Goal: Task Accomplishment & Management: Complete application form

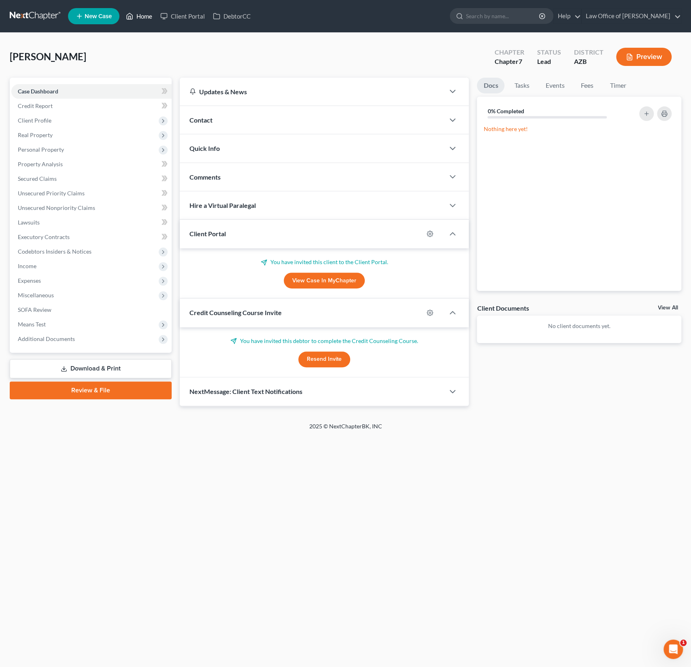
click at [142, 11] on link "Home" at bounding box center [139, 16] width 34 height 15
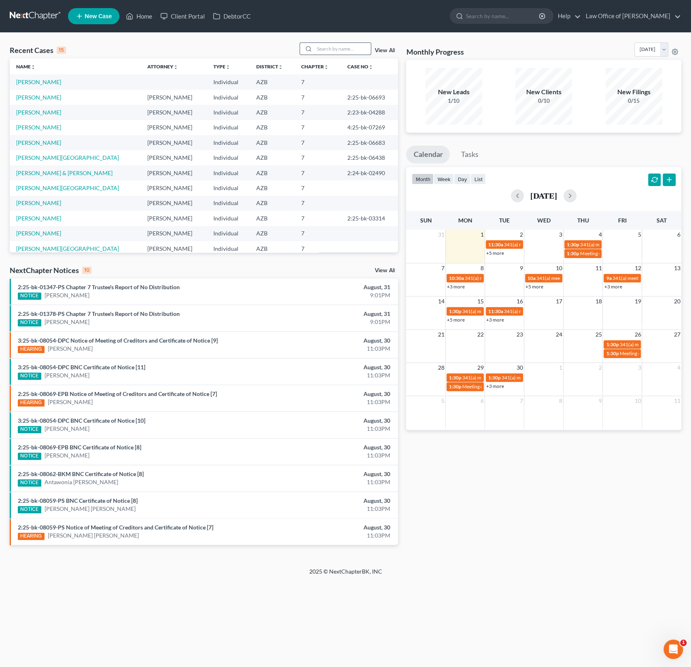
click at [349, 49] on input "search" at bounding box center [342, 49] width 57 height 12
click at [334, 47] on input "search" at bounding box center [342, 49] width 57 height 12
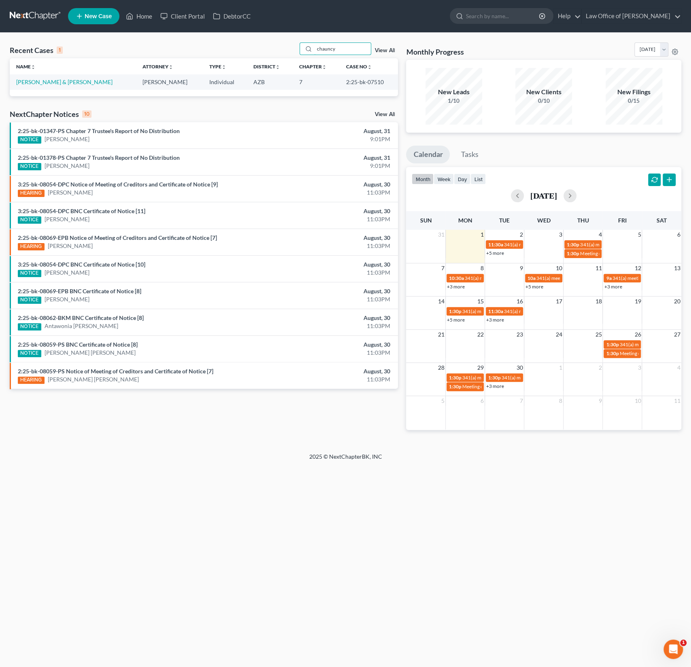
drag, startPoint x: 345, startPoint y: 48, endPoint x: 289, endPoint y: 45, distance: 55.5
click at [289, 45] on div "Recent Cases 1 chauncy View All" at bounding box center [204, 51] width 388 height 16
type input "lluvia"
click at [34, 83] on link "[PERSON_NAME][GEOGRAPHIC_DATA]" at bounding box center [67, 82] width 103 height 7
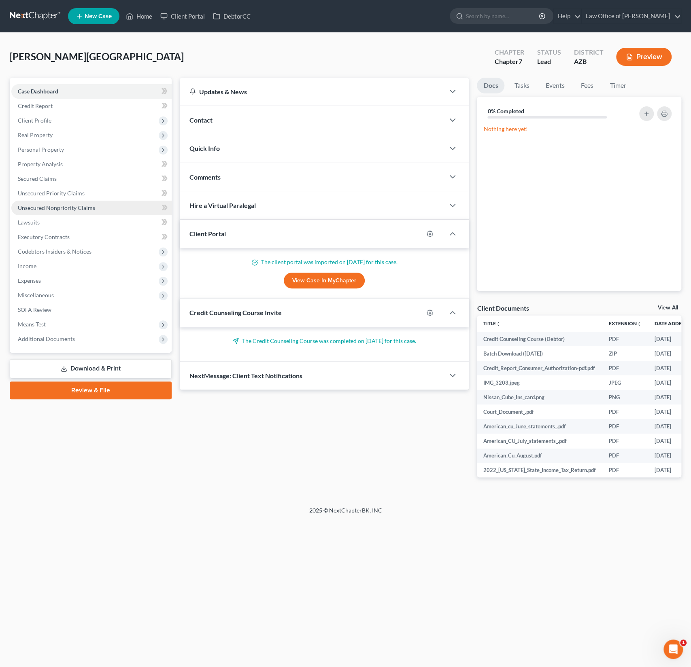
click at [64, 210] on span "Unsecured Nonpriority Claims" at bounding box center [56, 207] width 77 height 7
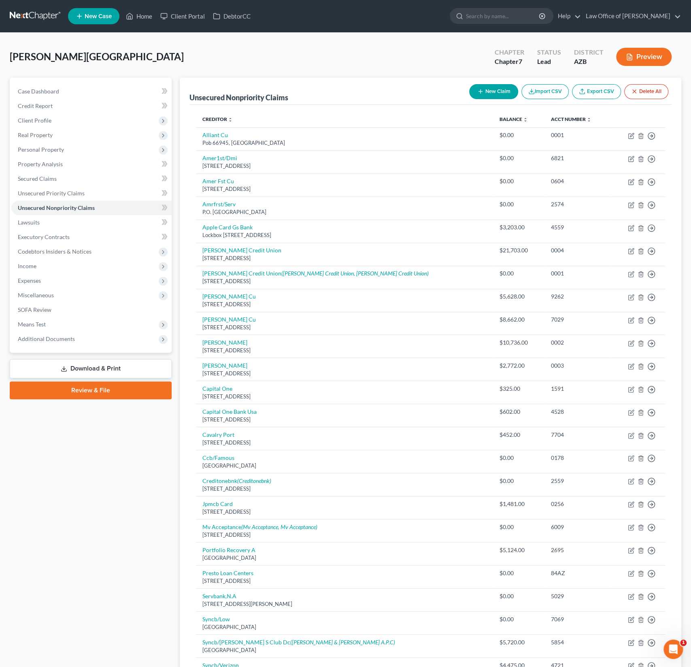
click at [504, 91] on button "New Claim" at bounding box center [493, 91] width 49 height 15
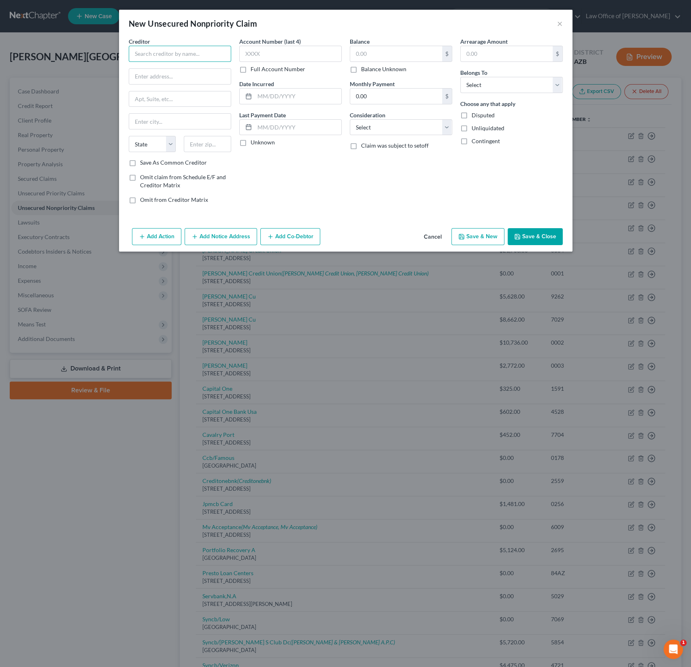
click at [157, 60] on input "text" at bounding box center [180, 54] width 102 height 16
click at [155, 57] on input "text" at bounding box center [180, 54] width 102 height 16
type input "American Family Insurance"
paste input "[STREET_ADDRESS]."
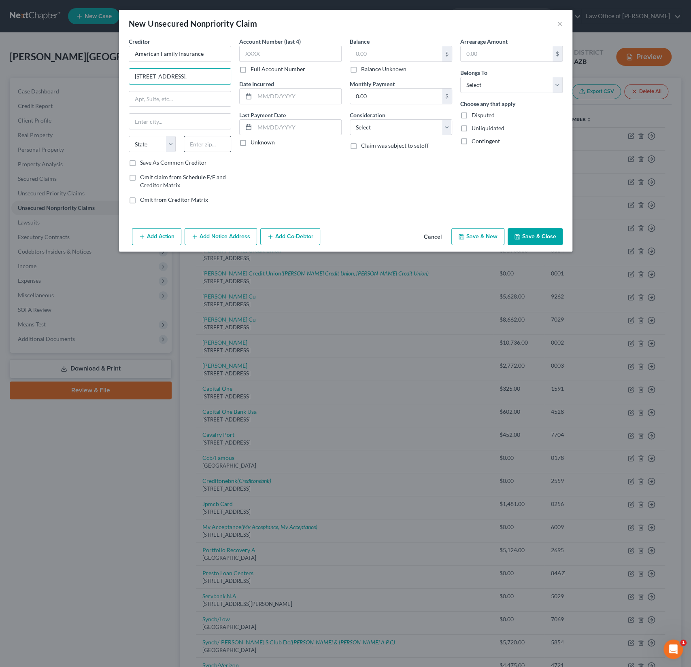
type input "[STREET_ADDRESS]."
click at [206, 144] on input "text" at bounding box center [207, 144] width 47 height 16
type input "53783"
type input "[GEOGRAPHIC_DATA]"
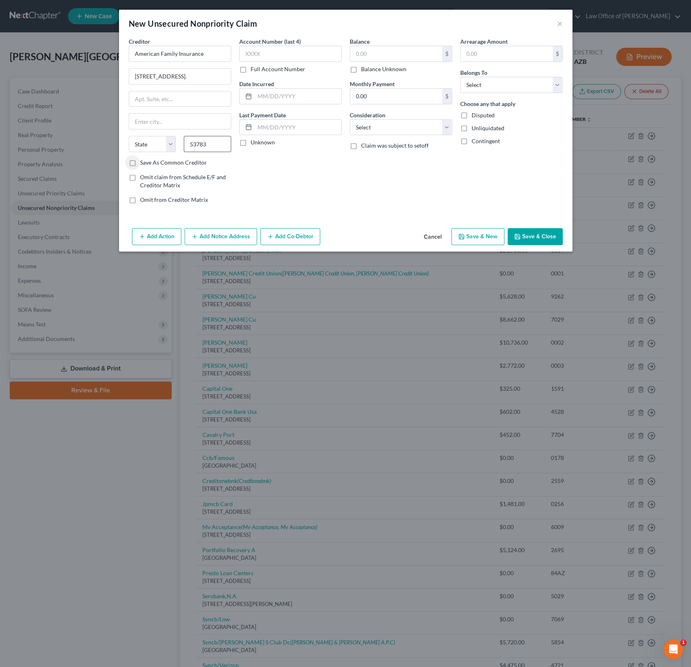
select select "52"
drag, startPoint x: 197, startPoint y: 75, endPoint x: 368, endPoint y: 104, distance: 172.8
click at [368, 104] on div "Creditor * American Family Insurance [STREET_ADDRESS]. Madison State [US_STATE]…" at bounding box center [346, 123] width 442 height 173
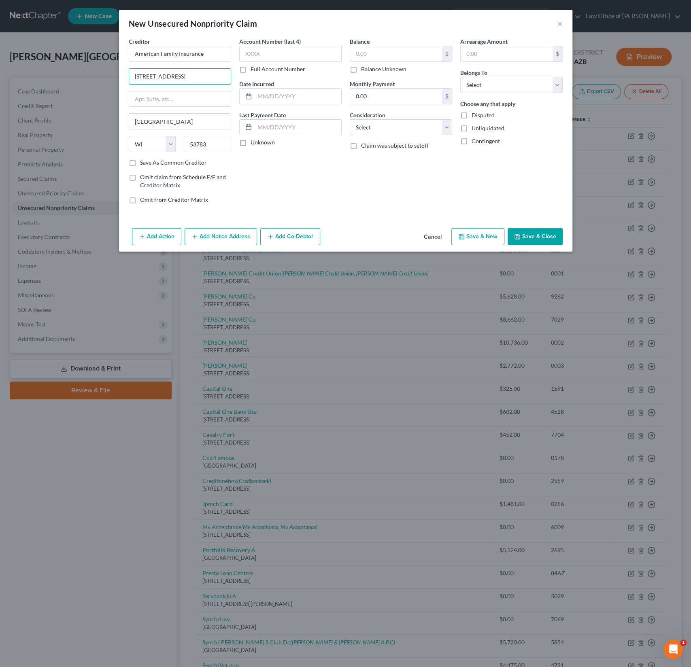
type input "[STREET_ADDRESS]"
click at [361, 69] on label "Balance Unknown" at bounding box center [383, 69] width 45 height 8
click at [364, 69] on input "Balance Unknown" at bounding box center [366, 67] width 5 height 5
checkbox input "true"
type input "0.00"
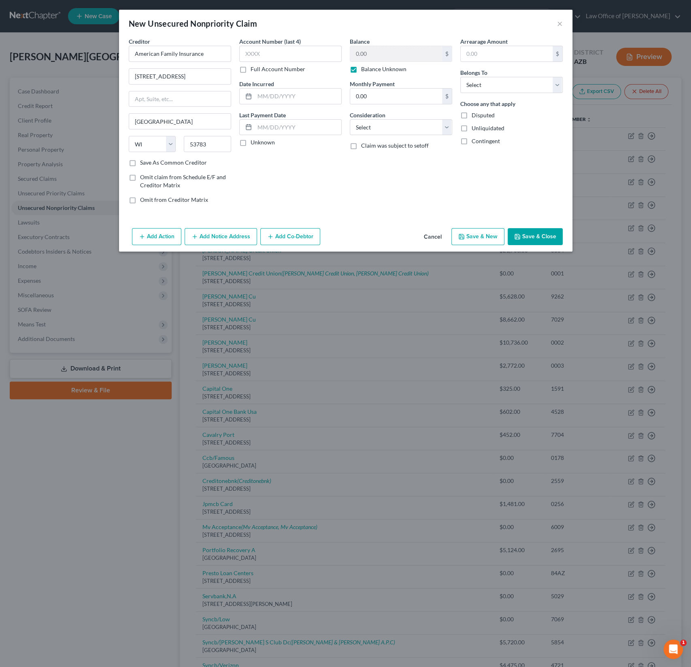
click at [476, 115] on span "Disputed" at bounding box center [483, 115] width 23 height 7
click at [476, 115] on input "Disputed" at bounding box center [477, 113] width 5 height 5
checkbox input "true"
click at [489, 89] on select "Select Debtor 1 Only Debtor 2 Only Debtor 1 And Debtor 2 Only At Least One Of T…" at bounding box center [511, 85] width 102 height 16
select select "0"
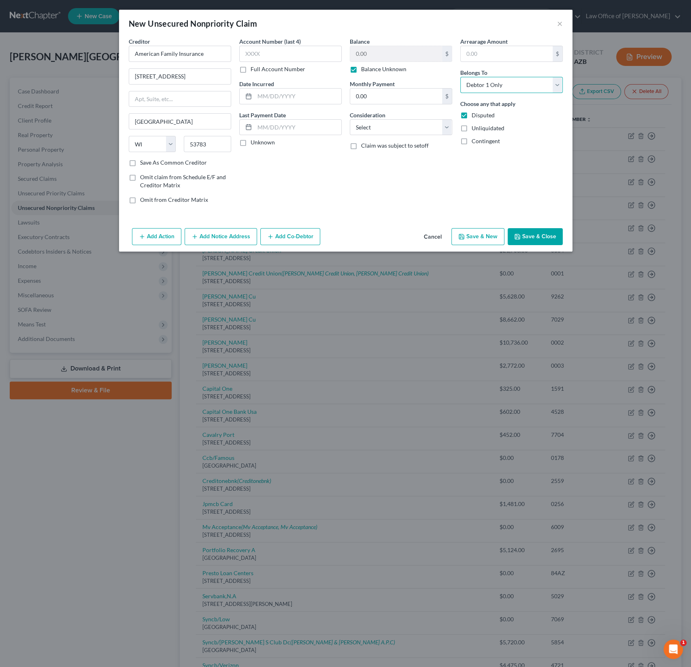
click at [460, 77] on select "Select Debtor 1 Only Debtor 2 Only Debtor 1 And Debtor 2 Only At Least One Of T…" at bounding box center [511, 85] width 102 height 16
click at [371, 128] on select "Select Cable / Satellite Services Collection Agency Credit Card Debt Debt Couns…" at bounding box center [401, 127] width 102 height 16
select select "14"
click at [350, 119] on select "Select Cable / Satellite Services Collection Agency Credit Card Debt Debt Couns…" at bounding box center [401, 127] width 102 height 16
click at [372, 160] on input "text" at bounding box center [401, 158] width 102 height 15
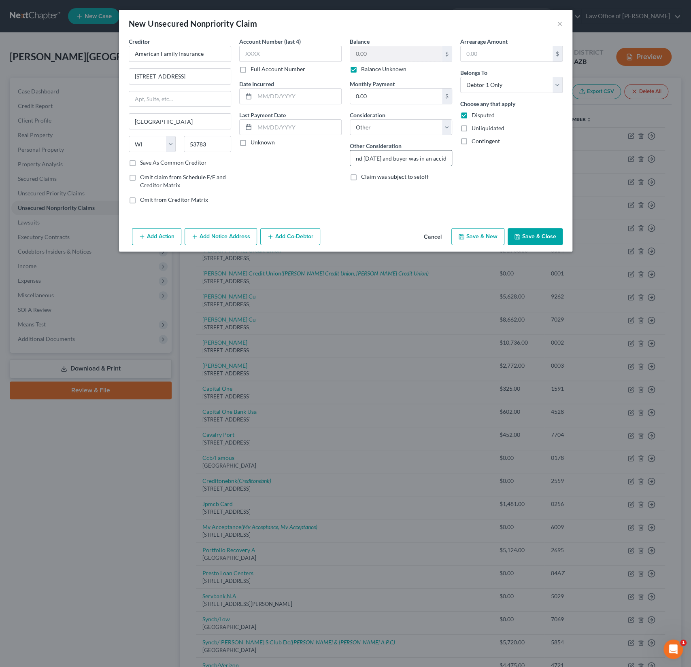
type input "Sold a car around [DATE] and buyer was in an accident"
drag, startPoint x: 446, startPoint y: 157, endPoint x: 220, endPoint y: 140, distance: 227.3
click at [220, 140] on div "Creditor * American Family Insurance [GEOGRAPHIC_DATA] [US_STATE] AK AR AZ CA C…" at bounding box center [346, 123] width 442 height 173
click at [529, 236] on button "Save & Close" at bounding box center [535, 236] width 55 height 17
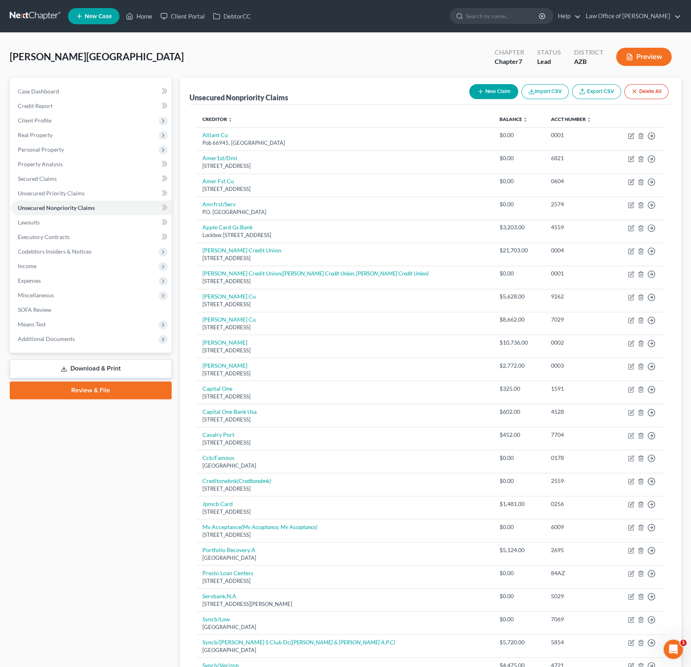
click at [489, 88] on button "New Claim" at bounding box center [493, 91] width 49 height 15
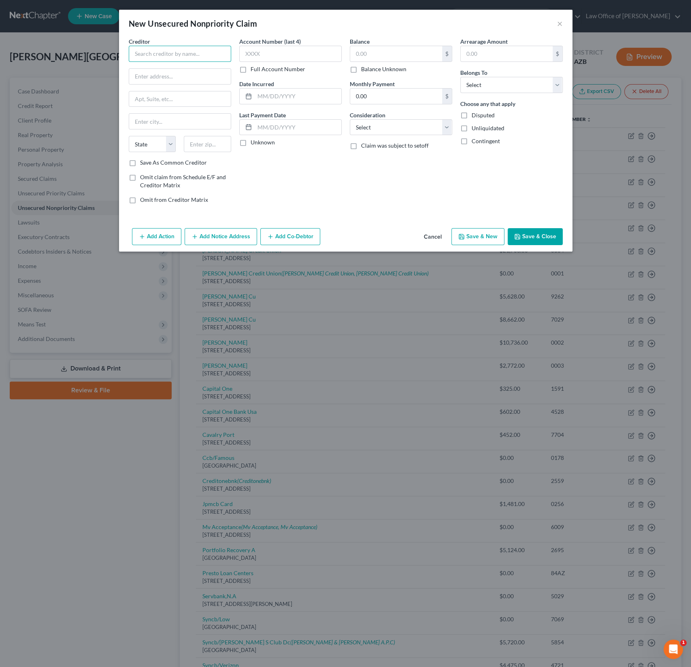
click at [144, 49] on input "text" at bounding box center [180, 54] width 102 height 16
type input "Sonoran Quest Laboratories"
type input "PO BOX 36020"
type input "85067"
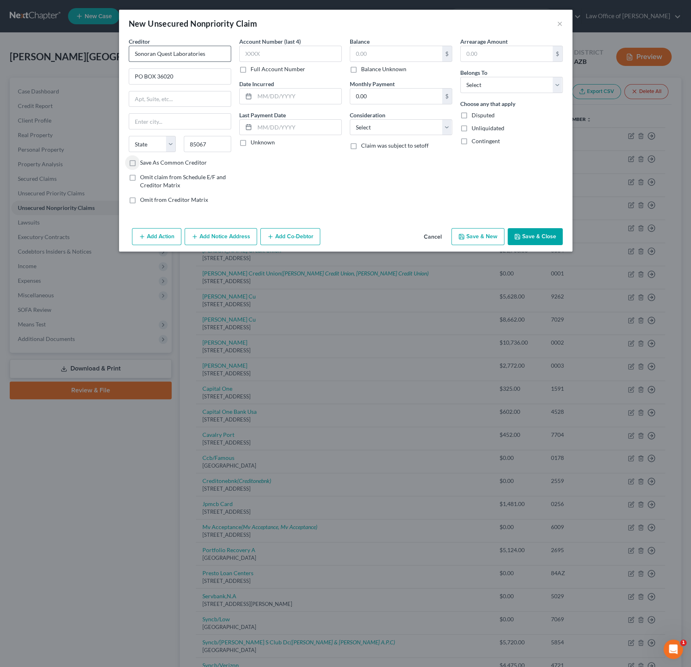
type input "Phoenix"
select select "3"
click at [378, 49] on input "text" at bounding box center [396, 53] width 92 height 15
type input "182.16"
click at [483, 83] on select "Select Debtor 1 Only Debtor 2 Only Debtor 1 And Debtor 2 Only At Least One Of T…" at bounding box center [511, 85] width 102 height 16
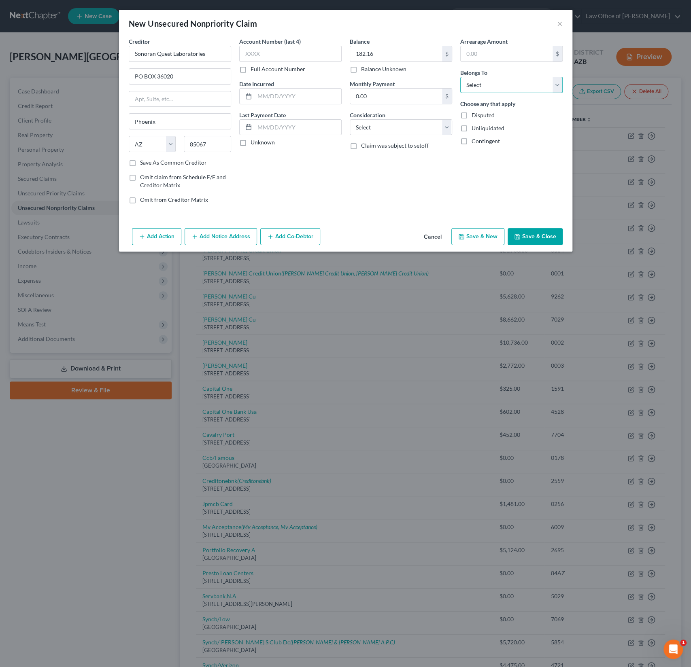
select select "0"
click at [460, 77] on select "Select Debtor 1 Only Debtor 2 Only Debtor 1 And Debtor 2 Only At Least One Of T…" at bounding box center [511, 85] width 102 height 16
click at [420, 126] on select "Select Cable / Satellite Services Collection Agency Credit Card Debt Debt Couns…" at bounding box center [401, 127] width 102 height 16
select select "9"
click at [350, 119] on select "Select Cable / Satellite Services Collection Agency Credit Card Debt Debt Couns…" at bounding box center [401, 127] width 102 height 16
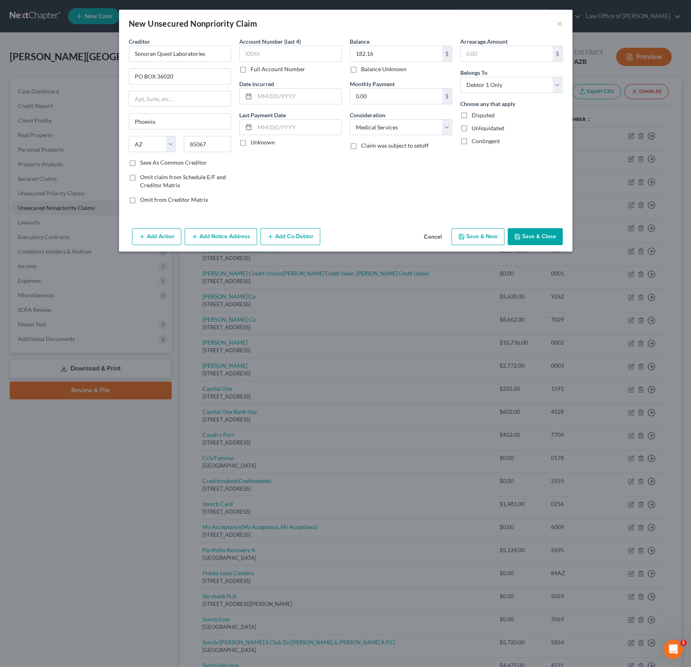
click at [534, 234] on button "Save & Close" at bounding box center [535, 236] width 55 height 17
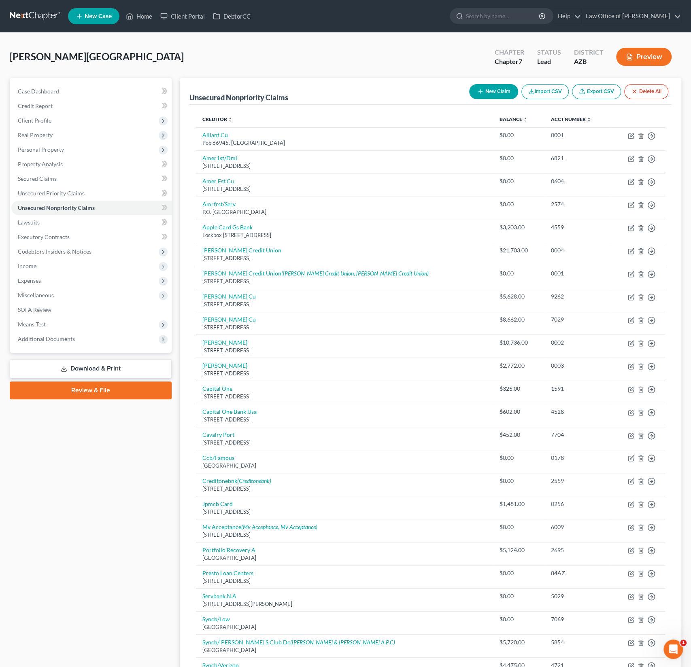
click at [491, 89] on button "New Claim" at bounding box center [493, 91] width 49 height 15
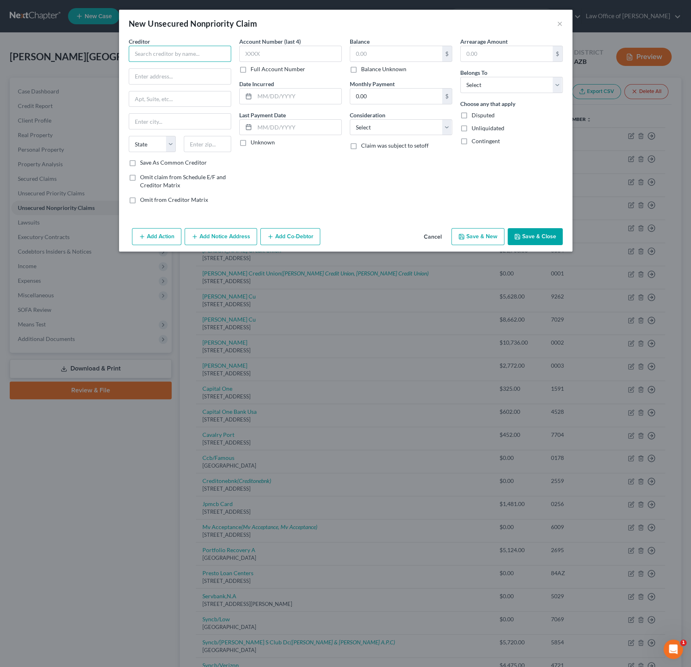
click at [175, 55] on input "text" at bounding box center [180, 54] width 102 height 16
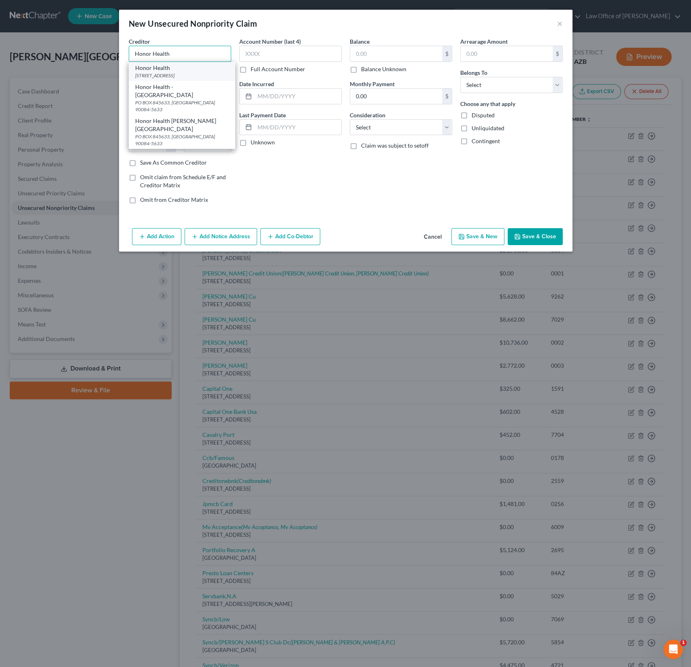
type input "Honor Health"
click at [185, 76] on div "[STREET_ADDRESS]" at bounding box center [182, 75] width 94 height 7
type input "[STREET_ADDRESS]"
type input "Phoenix"
select select "3"
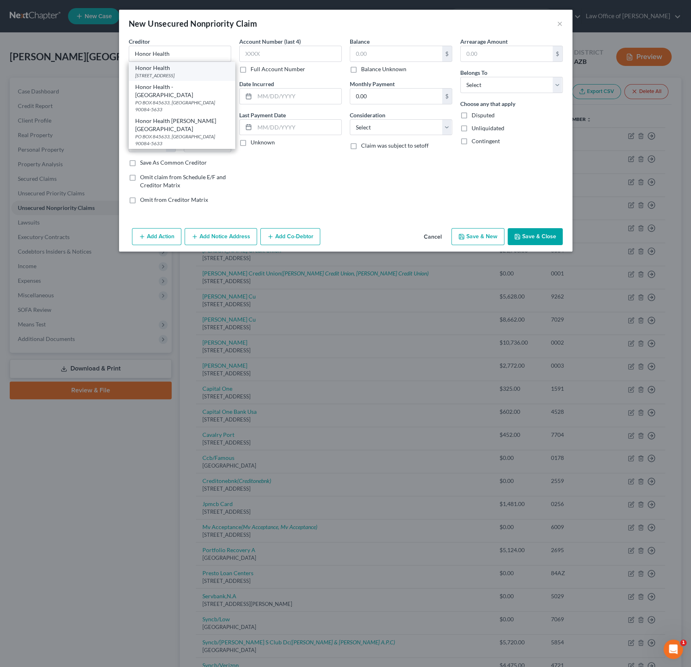
type input "85027"
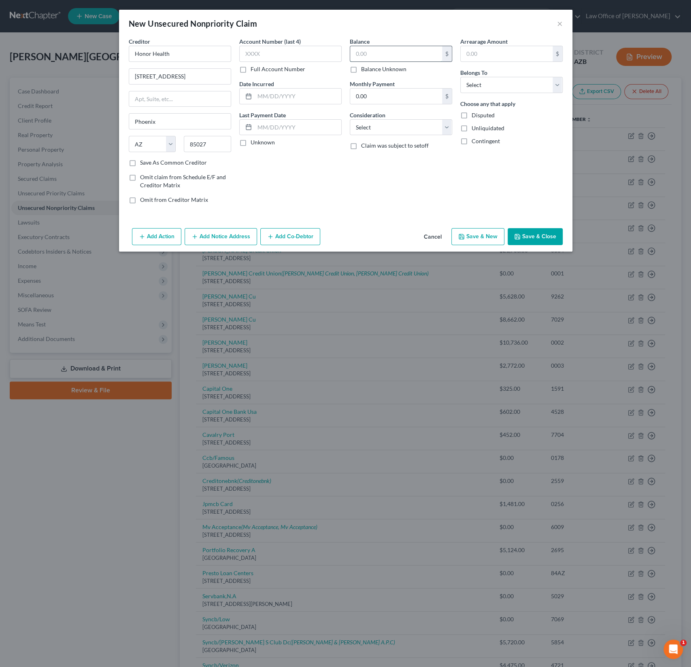
click at [378, 51] on input "text" at bounding box center [396, 53] width 92 height 15
type input "766.17"
click at [510, 86] on select "Select Debtor 1 Only Debtor 2 Only Debtor 1 And Debtor 2 Only At Least One Of T…" at bounding box center [511, 85] width 102 height 16
select select "0"
click at [460, 77] on select "Select Debtor 1 Only Debtor 2 Only Debtor 1 And Debtor 2 Only At Least One Of T…" at bounding box center [511, 85] width 102 height 16
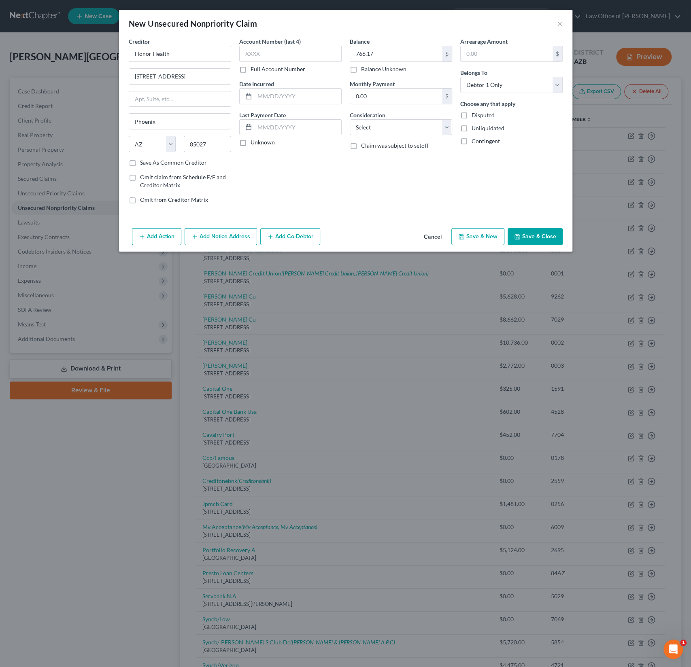
click at [528, 239] on button "Save & Close" at bounding box center [535, 236] width 55 height 17
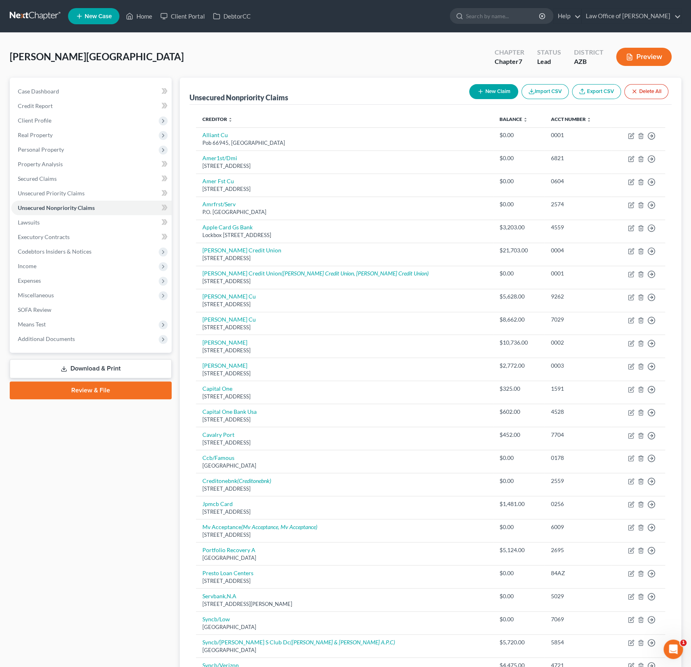
click at [489, 93] on button "New Claim" at bounding box center [493, 91] width 49 height 15
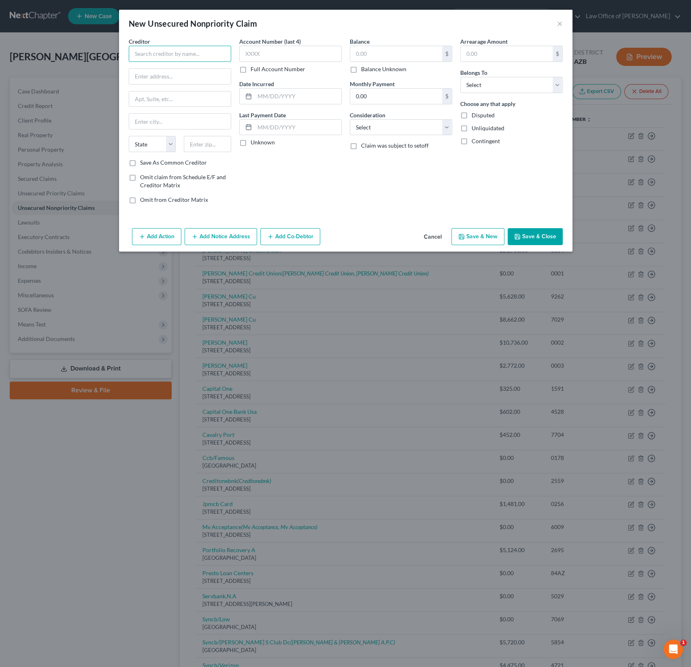
click at [144, 57] on input "text" at bounding box center [180, 54] width 102 height 16
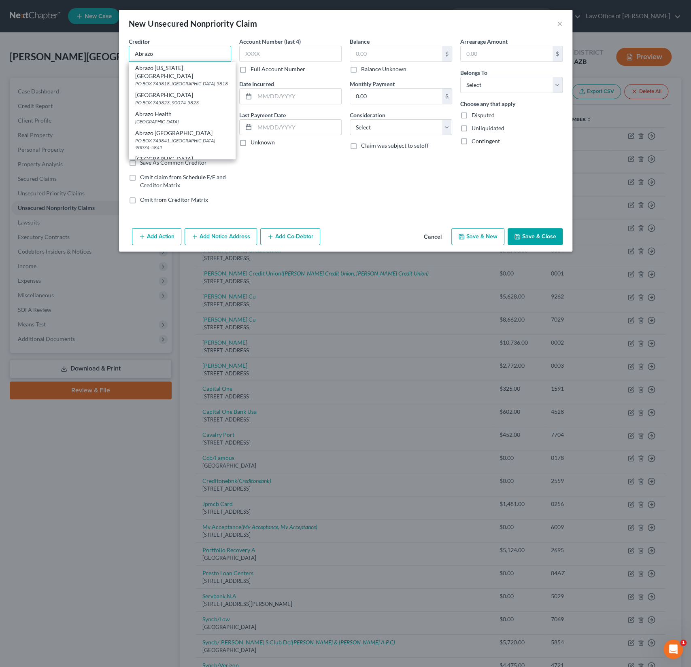
click at [159, 52] on input "Abrazo" at bounding box center [180, 54] width 102 height 16
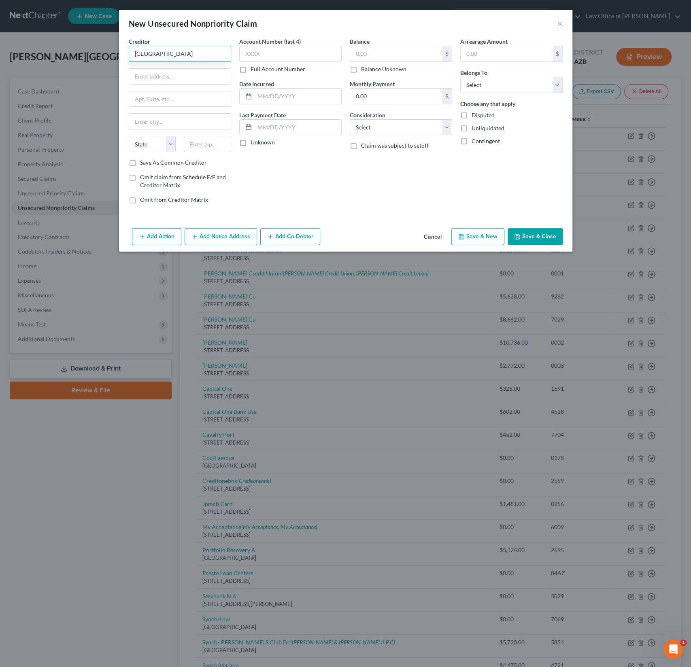
type input "[GEOGRAPHIC_DATA]"
type input "PO BOX 1259"
type input "Dept #148905"
type input "19456"
click at [204, 130] on div "Creditor * [GEOGRAPHIC_DATA] 1259 Dept #148905 State [US_STATE] AK AR AZ CA CO …" at bounding box center [180, 97] width 102 height 121
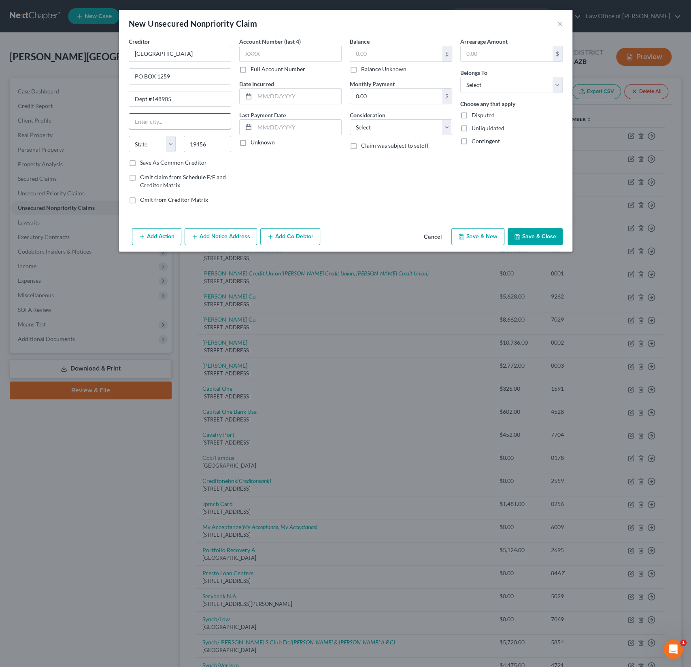
type input "Oaks"
select select "39"
click at [192, 121] on input "Oaks" at bounding box center [180, 121] width 102 height 15
click at [380, 49] on input "text" at bounding box center [396, 53] width 92 height 15
type input "300"
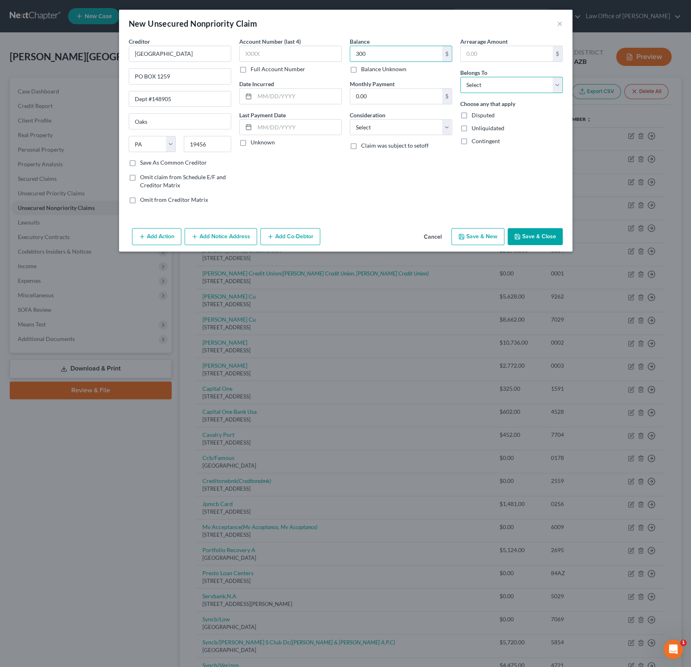
click at [478, 82] on select "Select Debtor 1 Only Debtor 2 Only Debtor 1 And Debtor 2 Only At Least One Of T…" at bounding box center [511, 85] width 102 height 16
select select "0"
click at [460, 77] on select "Select Debtor 1 Only Debtor 2 Only Debtor 1 And Debtor 2 Only At Least One Of T…" at bounding box center [511, 85] width 102 height 16
click at [390, 136] on div "Balance 300.00 $ Balance Unknown Balance Undetermined 300 $ Balance Unknown Mon…" at bounding box center [401, 123] width 111 height 173
click at [401, 127] on select "Select Cable / Satellite Services Collection Agency Credit Card Debt Debt Couns…" at bounding box center [401, 127] width 102 height 16
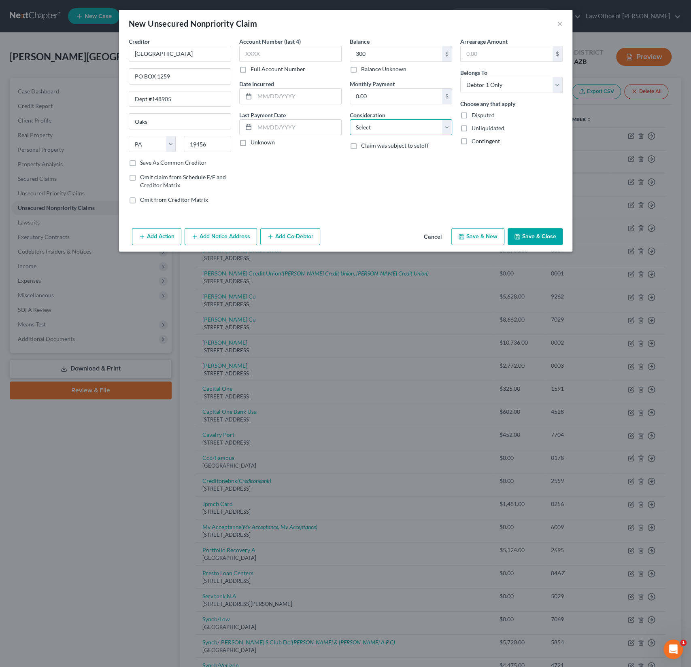
select select "9"
click at [350, 119] on select "Select Cable / Satellite Services Collection Agency Credit Card Debt Debt Couns…" at bounding box center [401, 127] width 102 height 16
click at [527, 230] on button "Save & Close" at bounding box center [535, 236] width 55 height 17
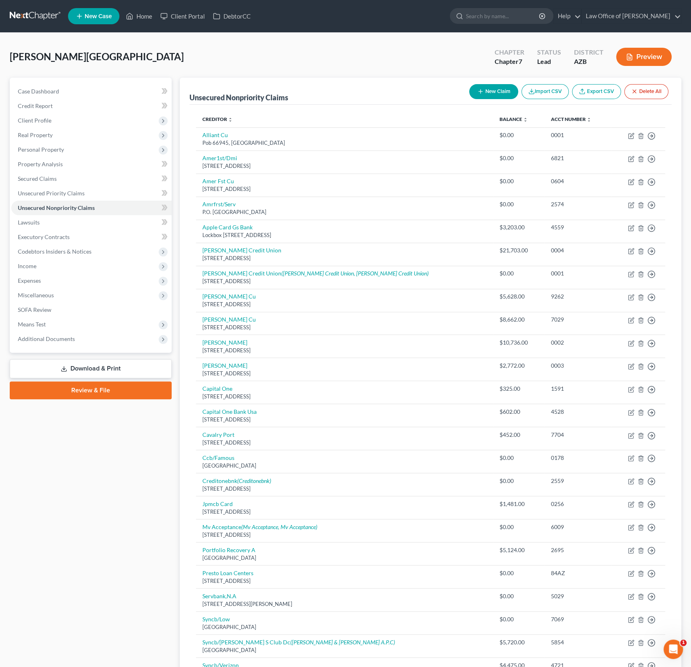
click at [510, 94] on button "New Claim" at bounding box center [493, 91] width 49 height 15
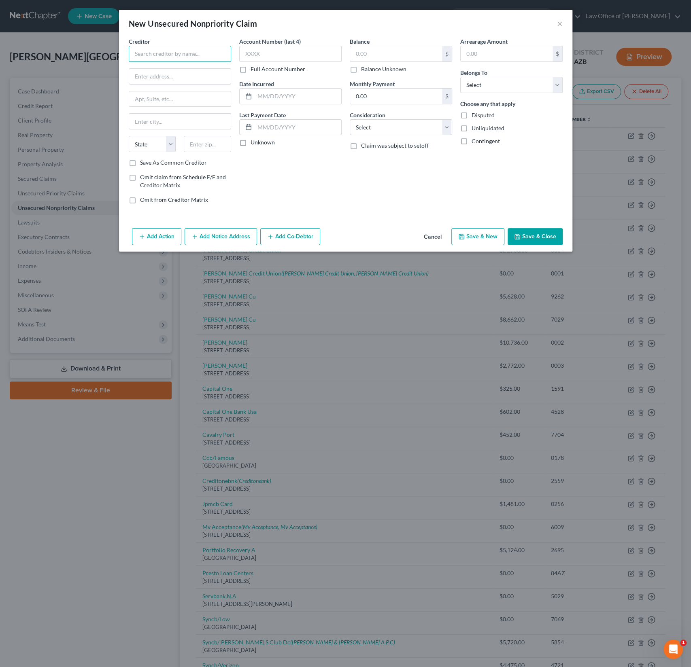
click at [167, 55] on input "text" at bounding box center [180, 54] width 102 height 16
type input "Integrated Medical Services"
type input "PO BOX 14099"
type input "04915"
type input "[GEOGRAPHIC_DATA]"
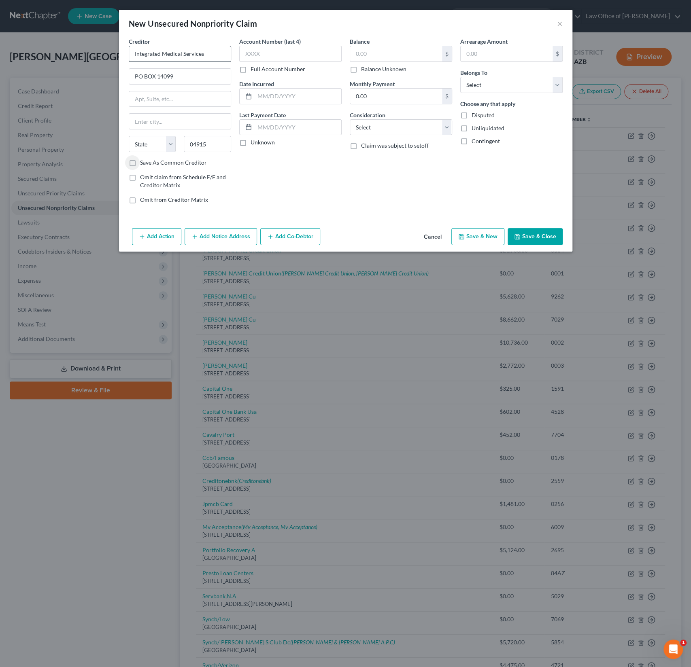
select select "20"
click at [368, 59] on input "text" at bounding box center [396, 53] width 92 height 15
type input "541.51"
click at [480, 82] on select "Select Debtor 1 Only Debtor 2 Only Debtor 1 And Debtor 2 Only At Least One Of T…" at bounding box center [511, 85] width 102 height 16
select select "0"
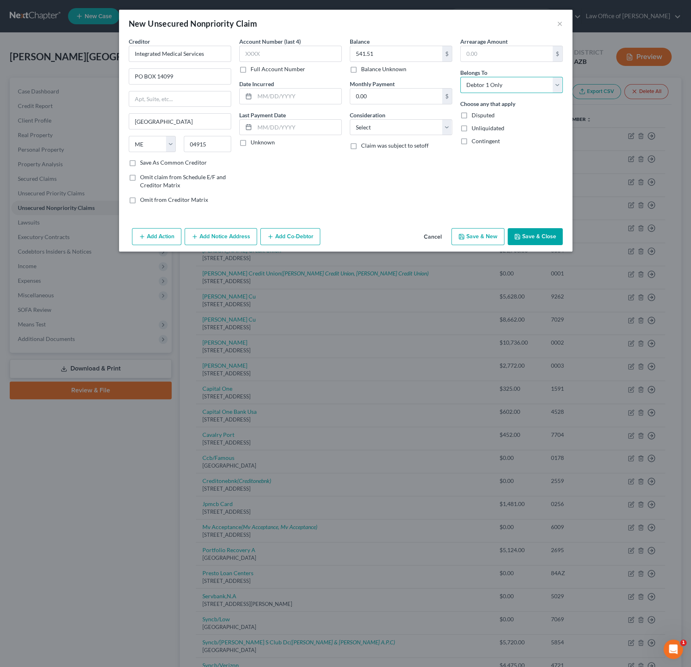
click at [460, 77] on select "Select Debtor 1 Only Debtor 2 Only Debtor 1 And Debtor 2 Only At Least One Of T…" at bounding box center [511, 85] width 102 height 16
click at [366, 127] on select "Select Cable / Satellite Services Collection Agency Credit Card Debt Debt Couns…" at bounding box center [401, 127] width 102 height 16
select select "9"
click at [350, 119] on select "Select Cable / Satellite Services Collection Agency Credit Card Debt Debt Couns…" at bounding box center [401, 127] width 102 height 16
click at [540, 235] on button "Save & Close" at bounding box center [535, 236] width 55 height 17
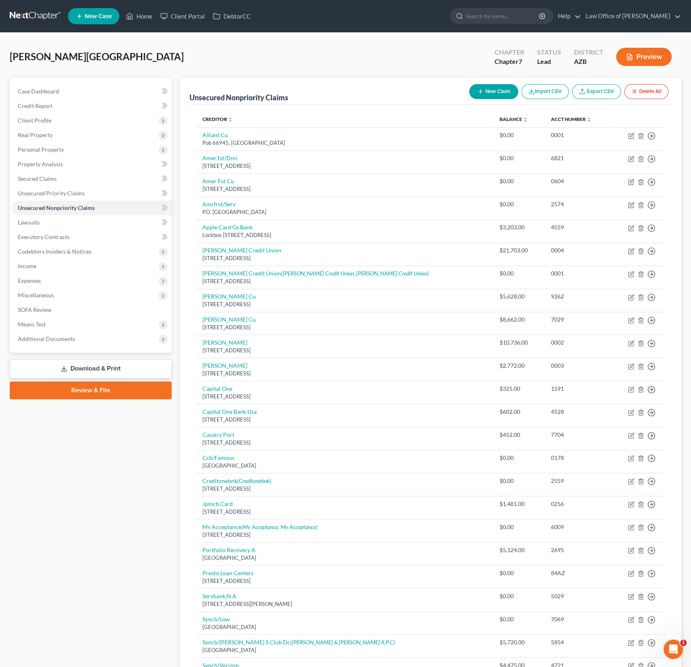
click at [504, 88] on button "New Claim" at bounding box center [493, 91] width 49 height 15
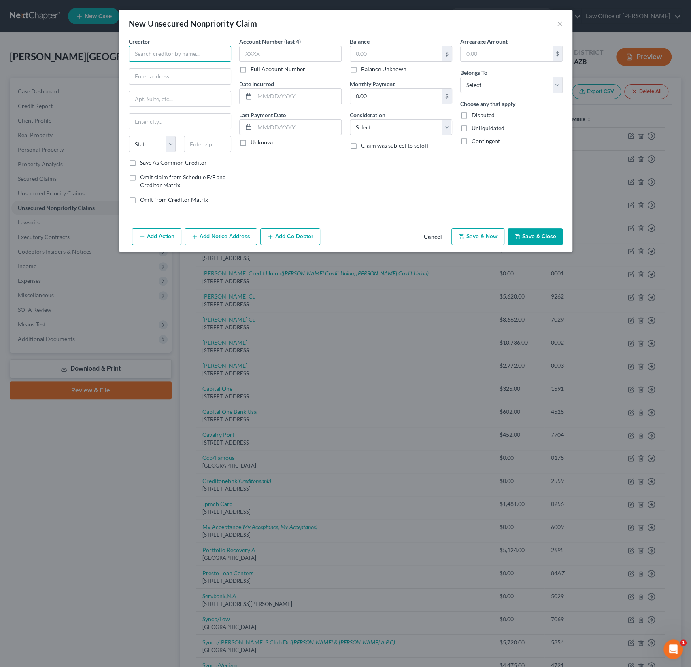
click at [180, 51] on input "text" at bounding box center [180, 54] width 102 height 16
type input "Integrated Pathology Services, PLLC"
type input "[STREET_ADDRESS][PERSON_NAME]"
type input "54703"
type input "Eau Claire"
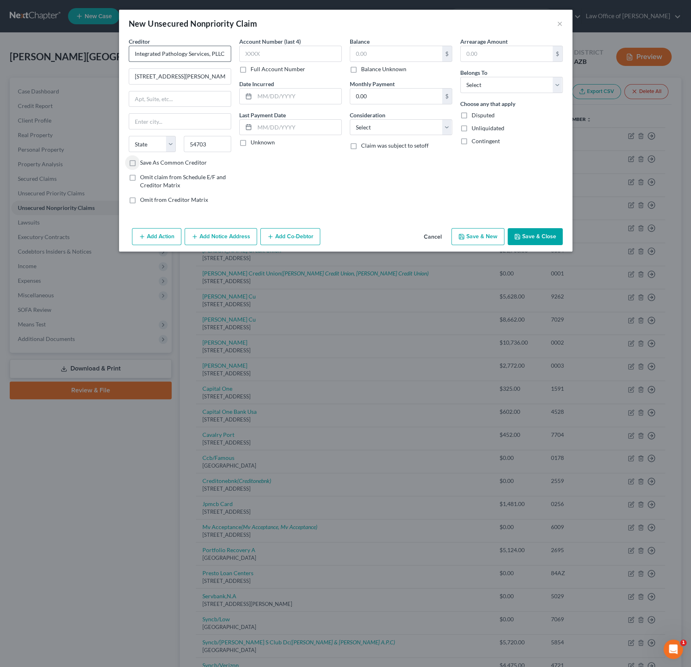
select select "52"
click at [391, 48] on input "text" at bounding box center [396, 53] width 92 height 15
type input "142.92"
click at [503, 91] on select "Select Debtor 1 Only Debtor 2 Only Debtor 1 And Debtor 2 Only At Least One Of T…" at bounding box center [511, 85] width 102 height 16
select select "0"
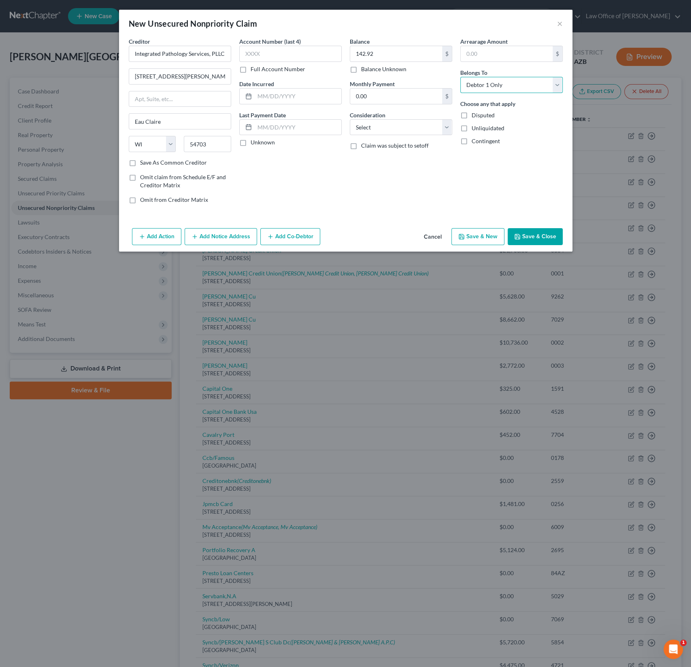
click at [460, 77] on select "Select Debtor 1 Only Debtor 2 Only Debtor 1 And Debtor 2 Only At Least One Of T…" at bounding box center [511, 85] width 102 height 16
click at [534, 241] on button "Save & Close" at bounding box center [535, 236] width 55 height 17
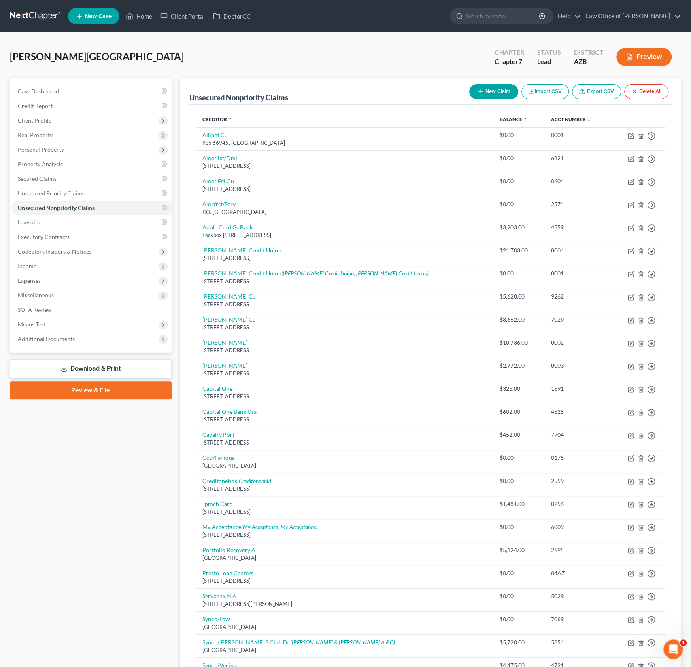
click at [493, 84] on button "New Claim" at bounding box center [493, 91] width 49 height 15
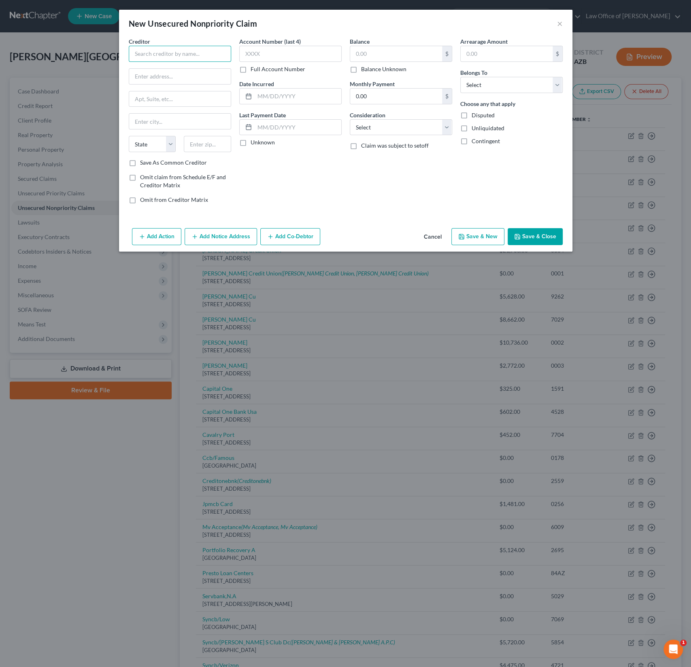
click at [170, 50] on input "text" at bounding box center [180, 54] width 102 height 16
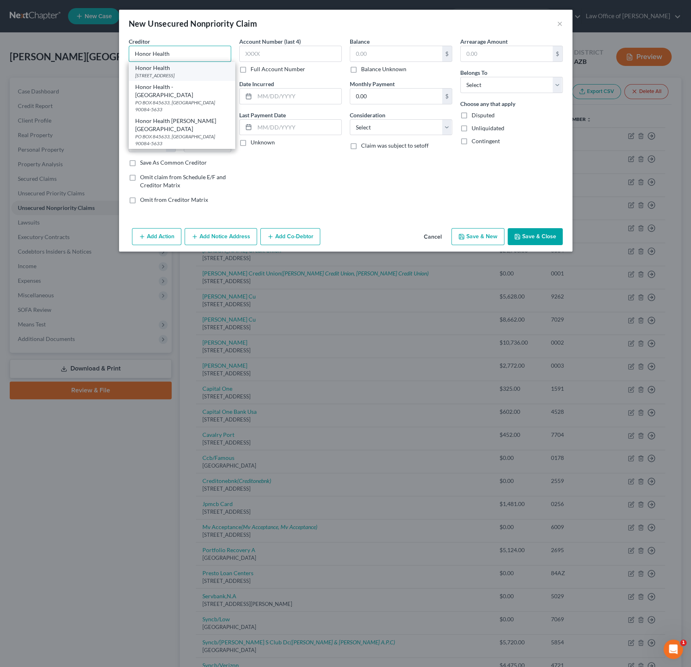
type input "Honor Health"
click at [175, 68] on div "Honor Health" at bounding box center [182, 68] width 94 height 8
type input "[STREET_ADDRESS]"
type input "Phoenix"
select select "3"
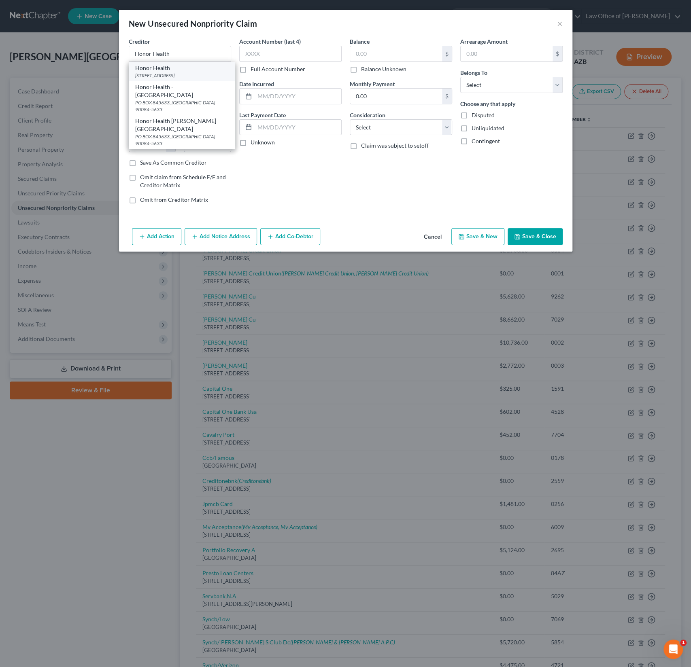
type input "85027"
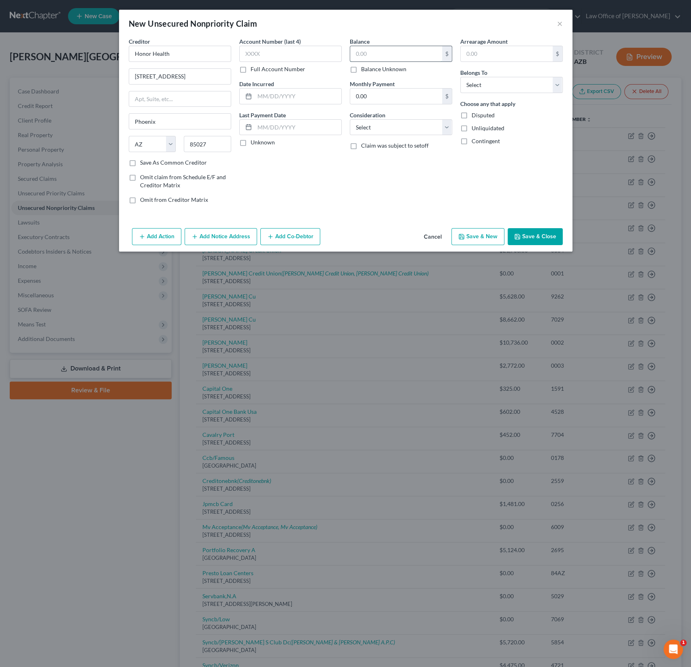
click at [375, 55] on input "text" at bounding box center [396, 53] width 92 height 15
type input "712.60"
click at [554, 84] on select "Select Debtor 1 Only Debtor 2 Only Debtor 1 And Debtor 2 Only At Least One Of T…" at bounding box center [511, 85] width 102 height 16
select select "0"
click at [460, 77] on select "Select Debtor 1 Only Debtor 2 Only Debtor 1 And Debtor 2 Only At Least One Of T…" at bounding box center [511, 85] width 102 height 16
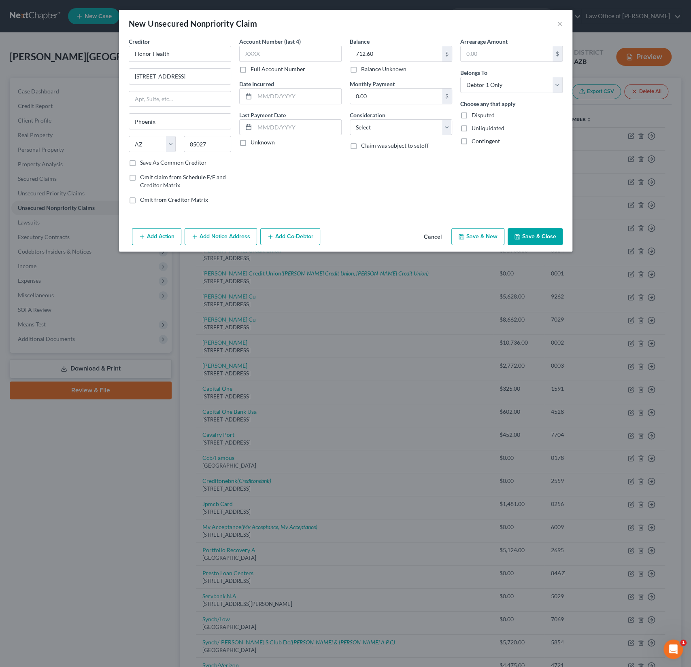
click at [541, 231] on button "Save & Close" at bounding box center [535, 236] width 55 height 17
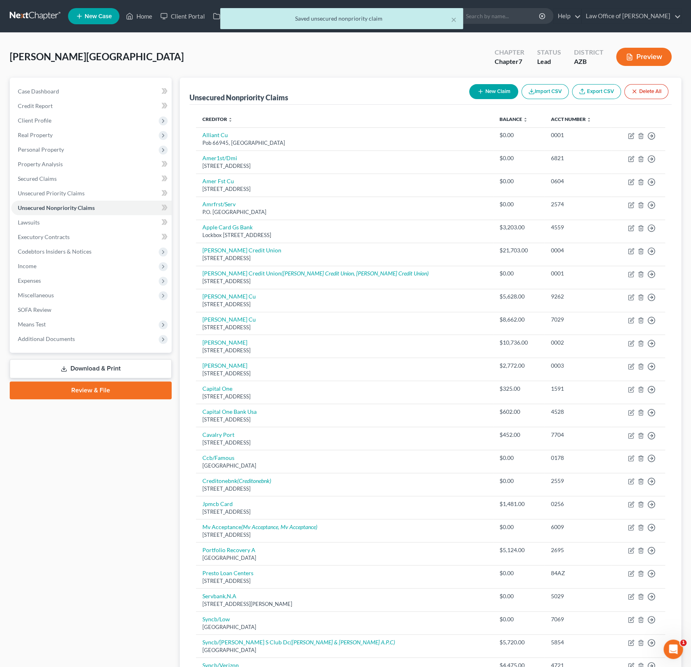
click at [497, 94] on button "New Claim" at bounding box center [493, 91] width 49 height 15
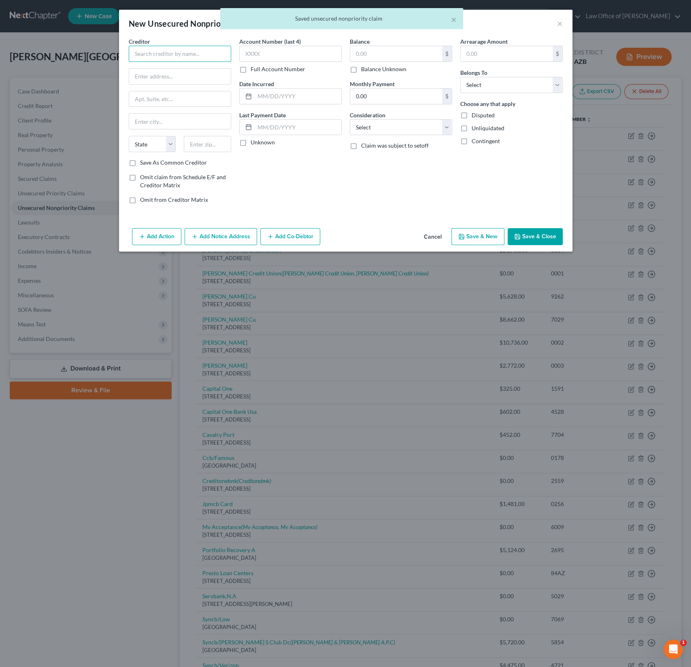
click at [164, 53] on input "text" at bounding box center [180, 54] width 102 height 16
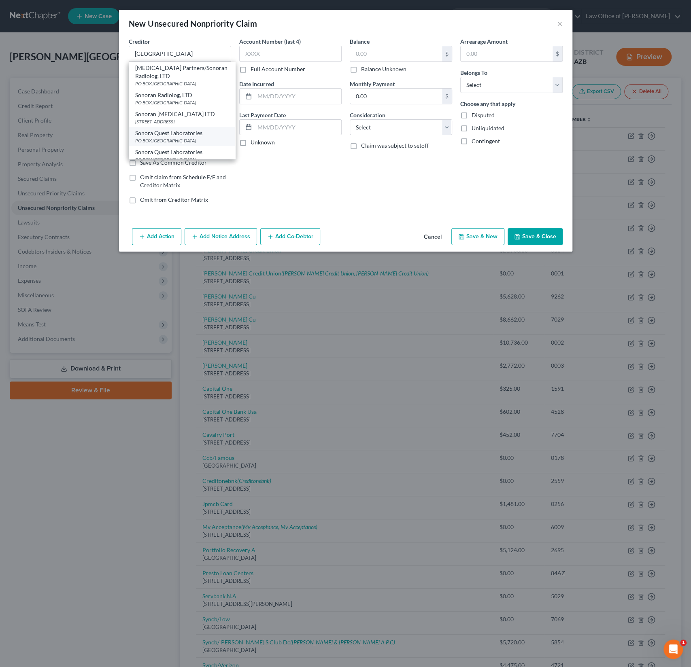
click at [177, 144] on div "PO BOX [GEOGRAPHIC_DATA]" at bounding box center [182, 140] width 94 height 7
type input "Sonora Quest Laboratories"
type input "PO BOX 36020"
type input "Phoenix"
select select "3"
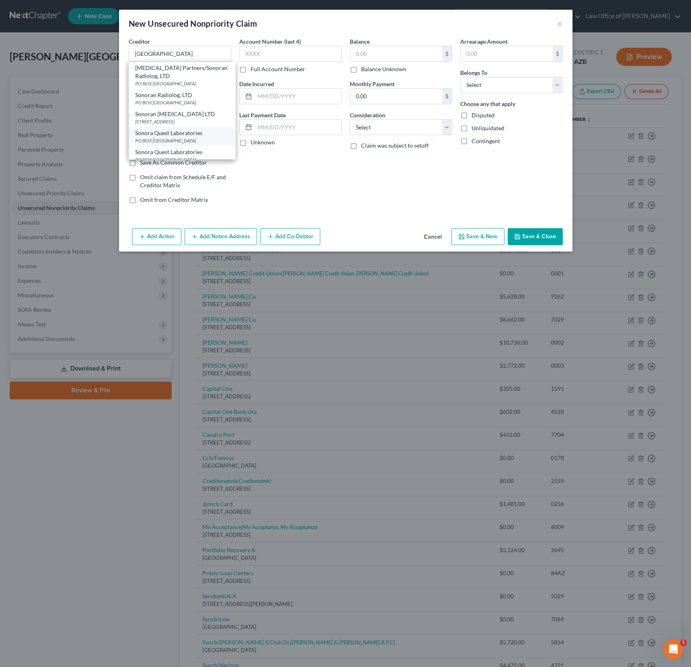
type input "85067"
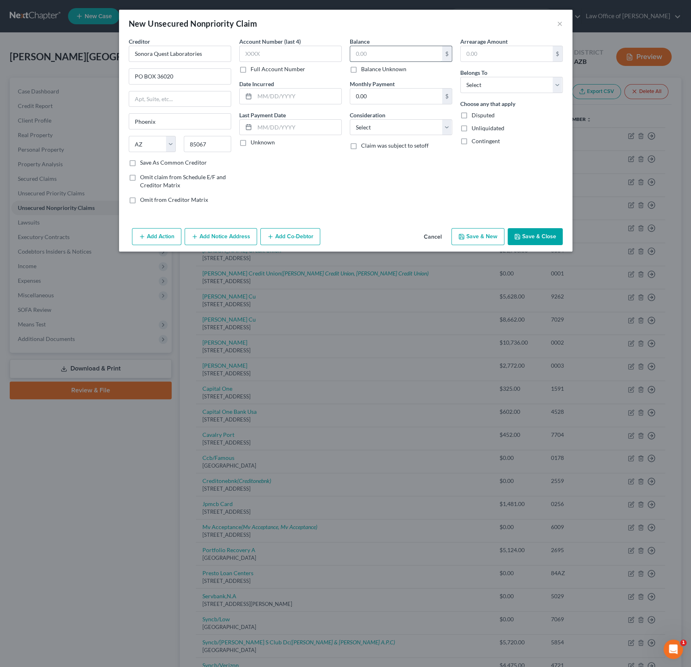
click at [381, 52] on input "text" at bounding box center [396, 53] width 92 height 15
type input "69.41"
click at [503, 83] on select "Select Debtor 1 Only Debtor 2 Only Debtor 1 And Debtor 2 Only At Least One Of T…" at bounding box center [511, 85] width 102 height 16
select select "0"
click at [460, 77] on select "Select Debtor 1 Only Debtor 2 Only Debtor 1 And Debtor 2 Only At Least One Of T…" at bounding box center [511, 85] width 102 height 16
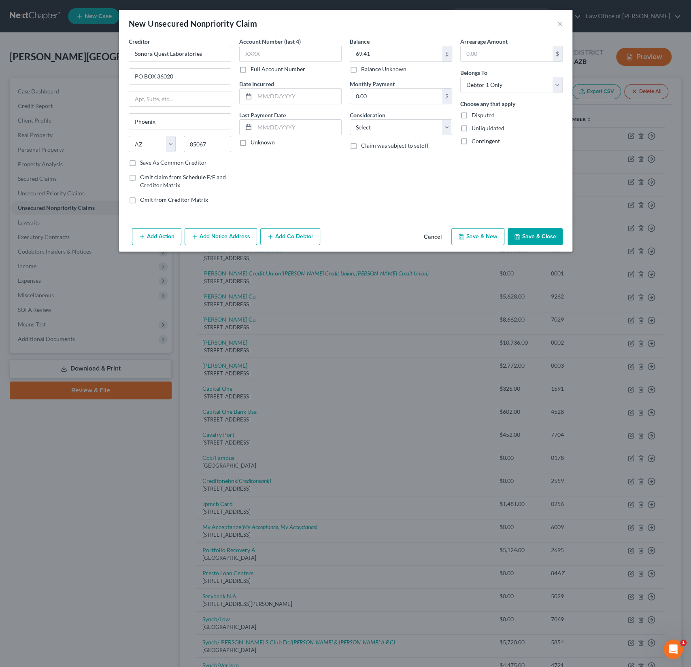
click at [540, 231] on button "Save & Close" at bounding box center [535, 236] width 55 height 17
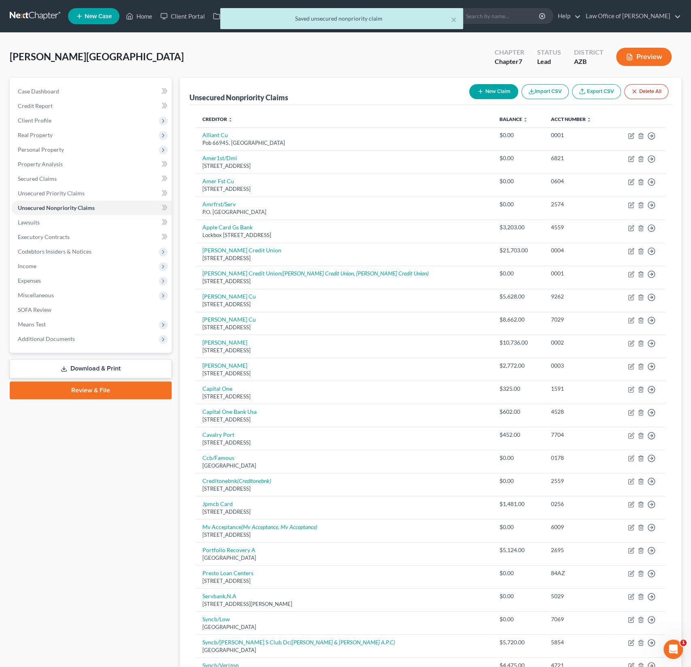
click at [408, 80] on div "Unsecured Nonpriority Claims New Claim Import CSV Export CSV Delete All" at bounding box center [430, 91] width 482 height 27
click at [495, 94] on button "New Claim" at bounding box center [493, 91] width 49 height 15
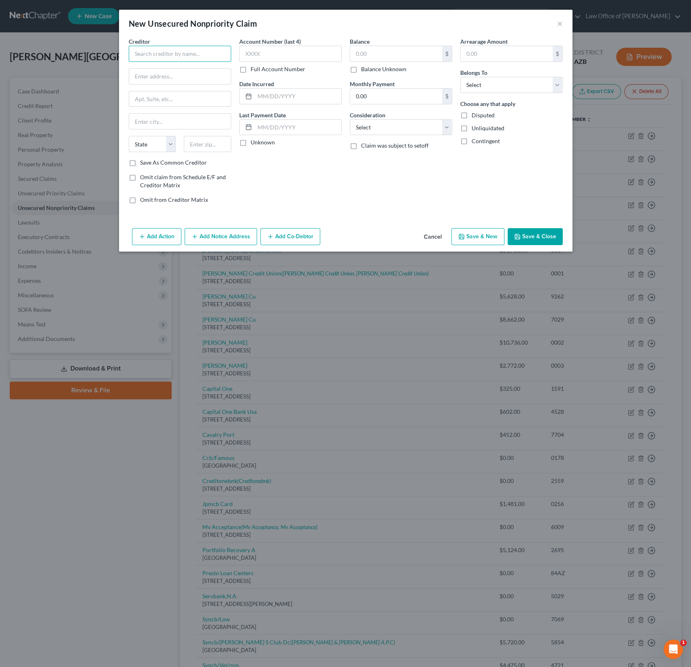
click at [179, 51] on input "text" at bounding box center [180, 54] width 102 height 16
click at [189, 70] on div "Laboratory Corp of America Holdings" at bounding box center [182, 72] width 94 height 16
type input "Laboratory Corp of America Holdings"
type input "PO BOX 2240"
type input "[GEOGRAPHIC_DATA]"
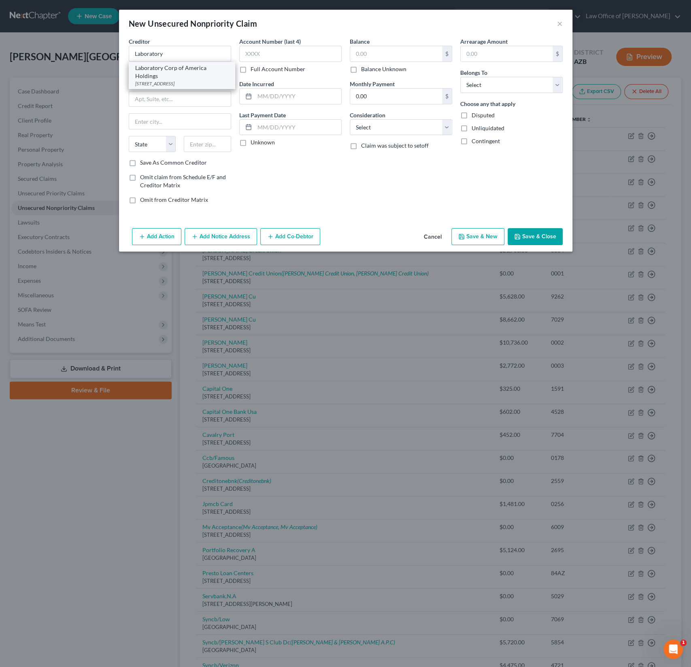
select select "28"
type input "27216-2240"
click at [372, 57] on input "text" at bounding box center [396, 53] width 92 height 15
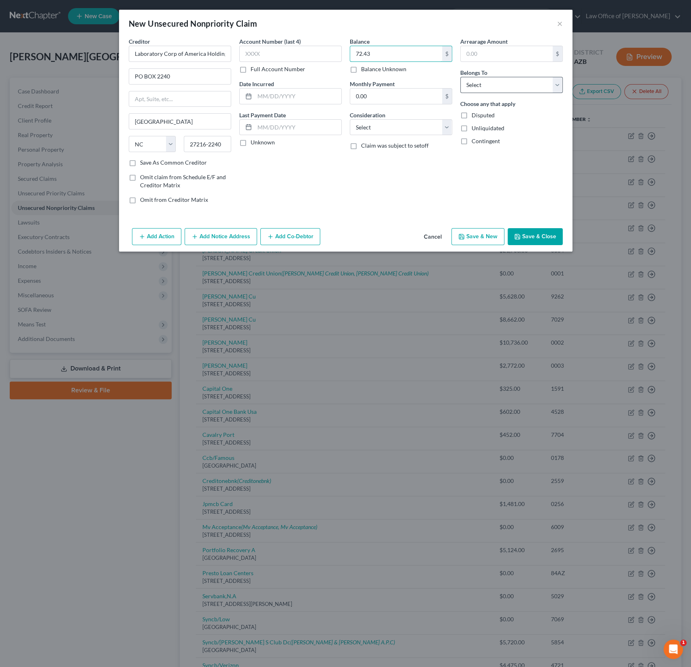
type input "72.43"
click at [497, 84] on select "Select Debtor 1 Only Debtor 2 Only Debtor 1 And Debtor 2 Only At Least One Of T…" at bounding box center [511, 85] width 102 height 16
select select "0"
click at [460, 77] on select "Select Debtor 1 Only Debtor 2 Only Debtor 1 And Debtor 2 Only At Least One Of T…" at bounding box center [511, 85] width 102 height 16
click at [534, 236] on button "Save & Close" at bounding box center [535, 236] width 55 height 17
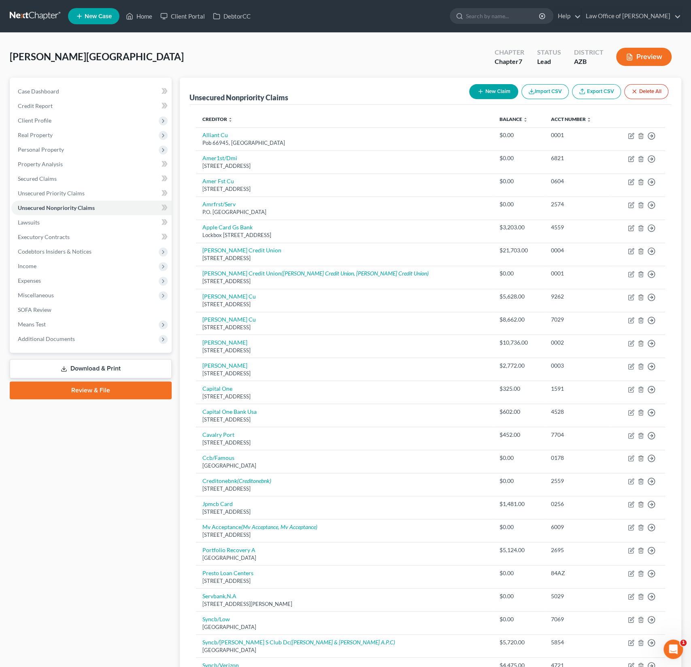
click at [484, 95] on button "New Claim" at bounding box center [493, 91] width 49 height 15
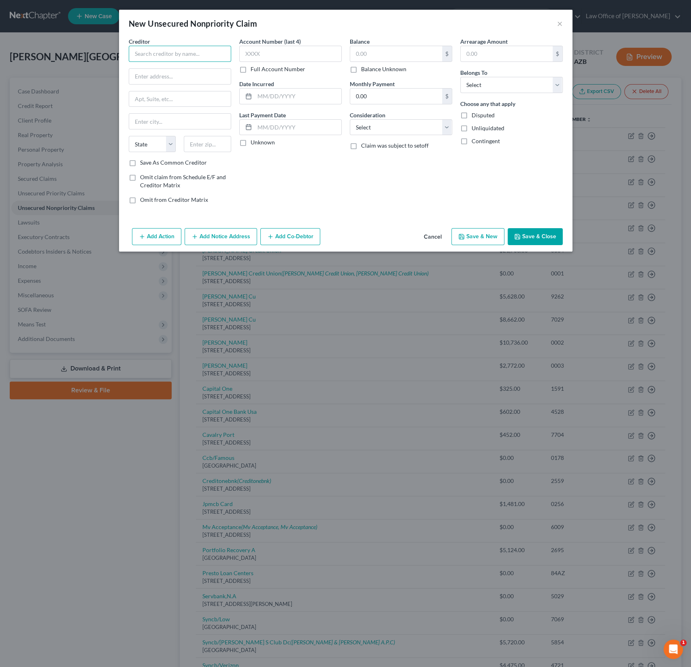
click at [149, 52] on input "text" at bounding box center [180, 54] width 102 height 16
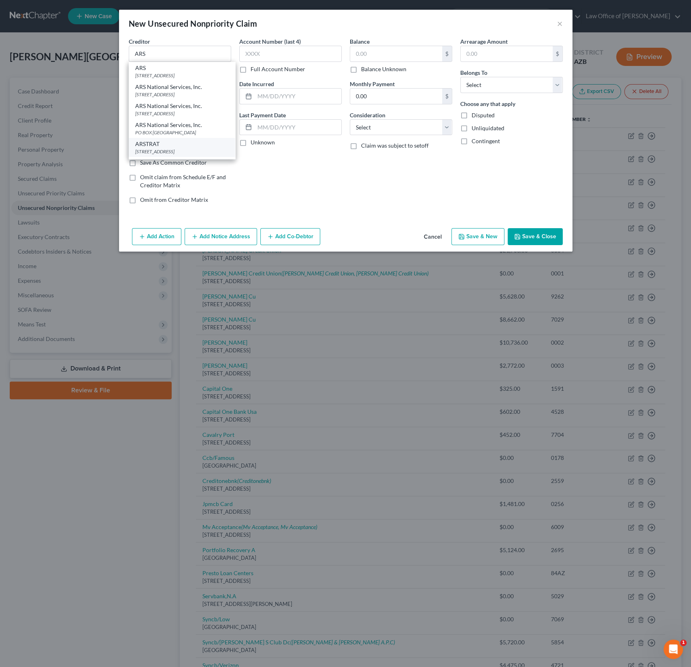
click at [166, 146] on div "ARSTRAT" at bounding box center [182, 144] width 94 height 8
type input "ARSTRAT"
type input "[STREET_ADDRESS]"
type input "[PERSON_NAME]"
select select "45"
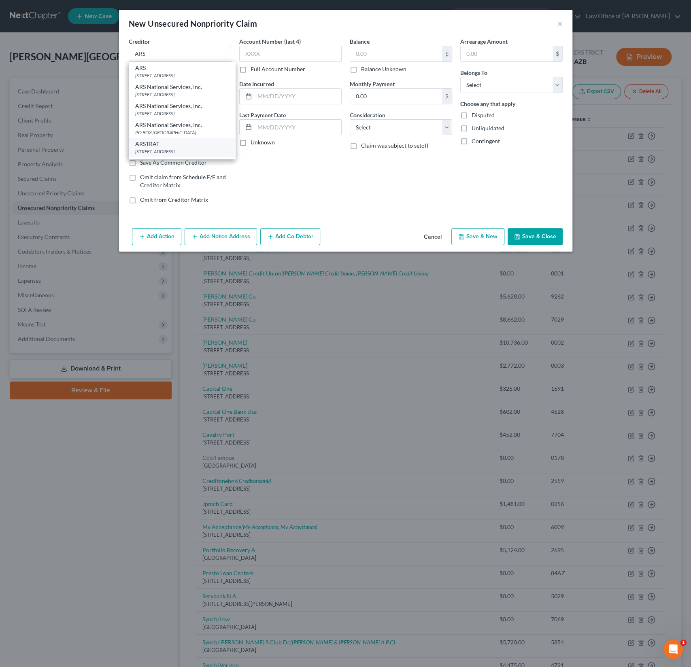
type input "75020"
click at [377, 49] on input "text" at bounding box center [396, 53] width 92 height 15
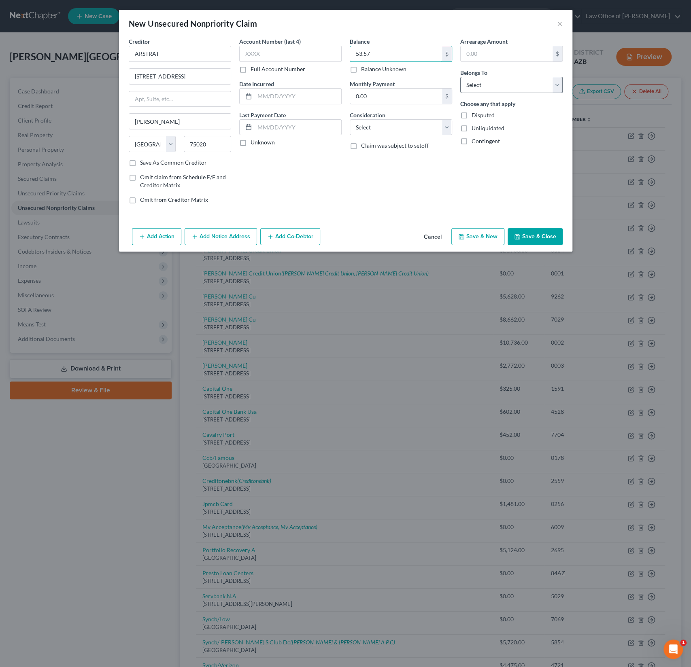
type input "53.57"
click at [495, 85] on select "Select Debtor 1 Only Debtor 2 Only Debtor 1 And Debtor 2 Only At Least One Of T…" at bounding box center [511, 85] width 102 height 16
select select "0"
click at [460, 77] on select "Select Debtor 1 Only Debtor 2 Only Debtor 1 And Debtor 2 Only At Least One Of T…" at bounding box center [511, 85] width 102 height 16
click at [538, 233] on button "Save & Close" at bounding box center [535, 236] width 55 height 17
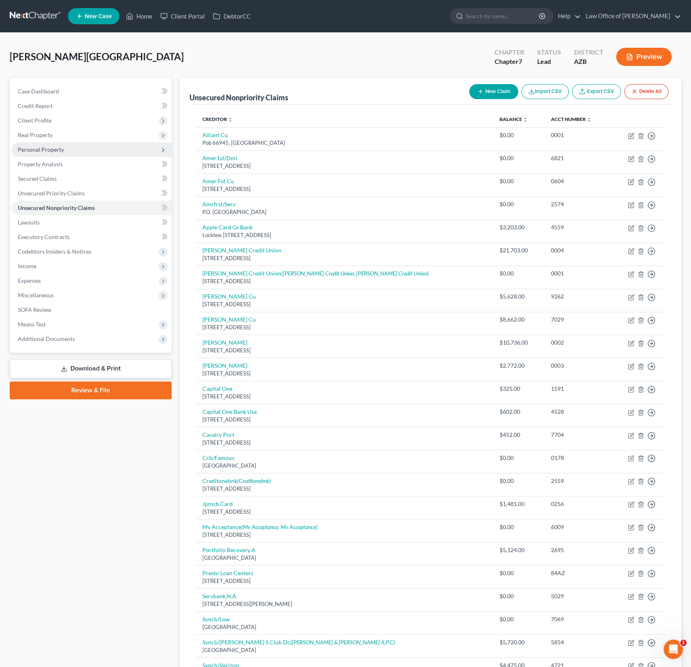
click at [44, 148] on span "Personal Property" at bounding box center [41, 149] width 46 height 7
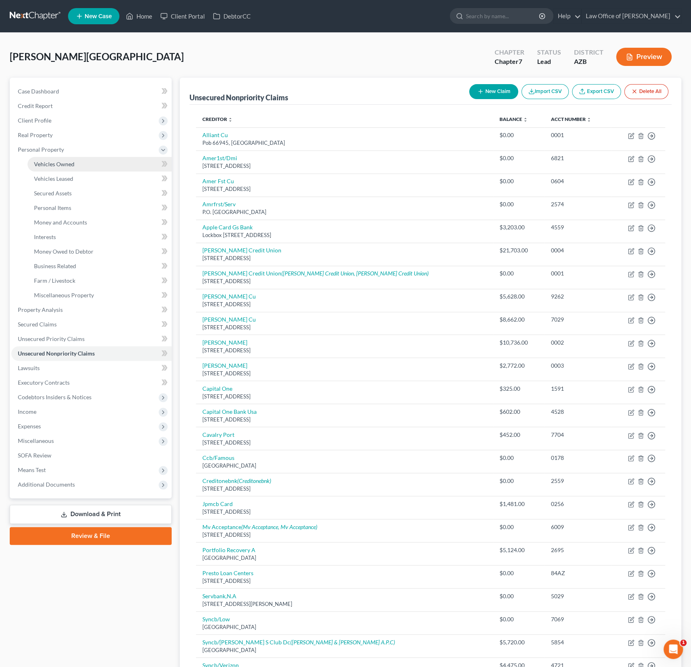
click at [52, 163] on span "Vehicles Owned" at bounding box center [54, 164] width 40 height 7
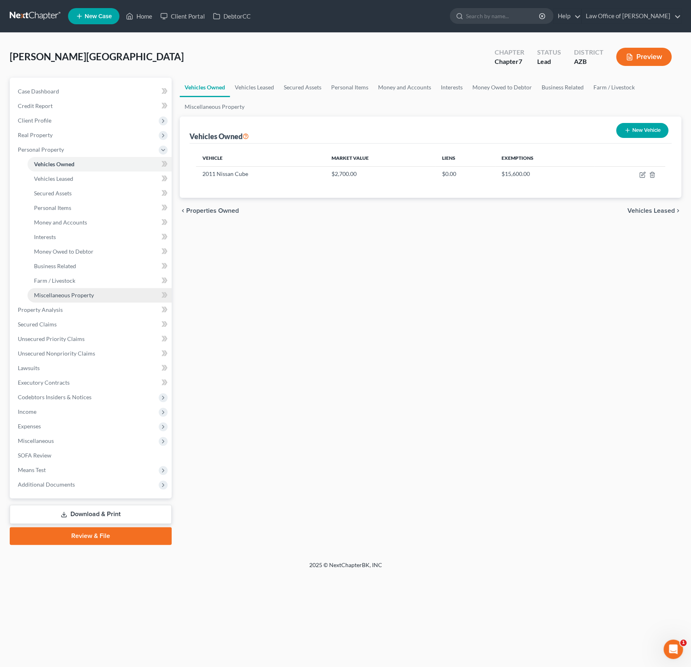
click at [77, 300] on link "Miscellaneous Property" at bounding box center [100, 295] width 144 height 15
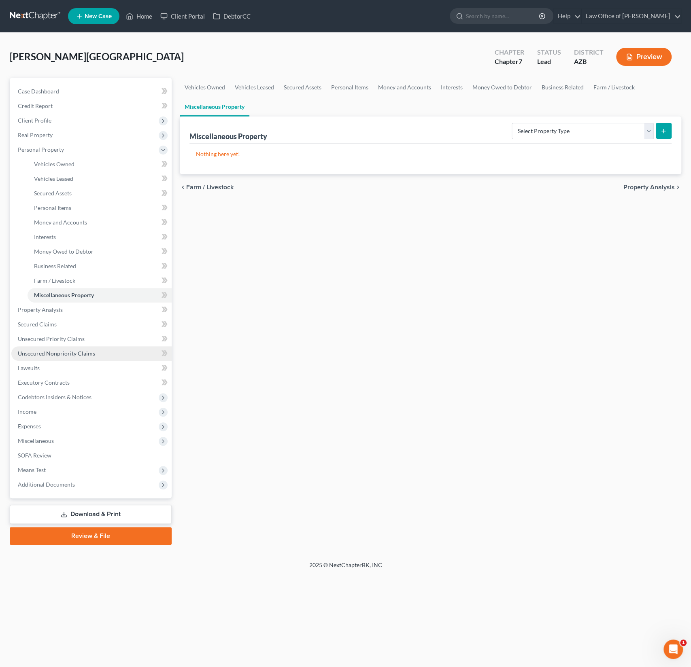
click at [66, 352] on span "Unsecured Nonpriority Claims" at bounding box center [56, 353] width 77 height 7
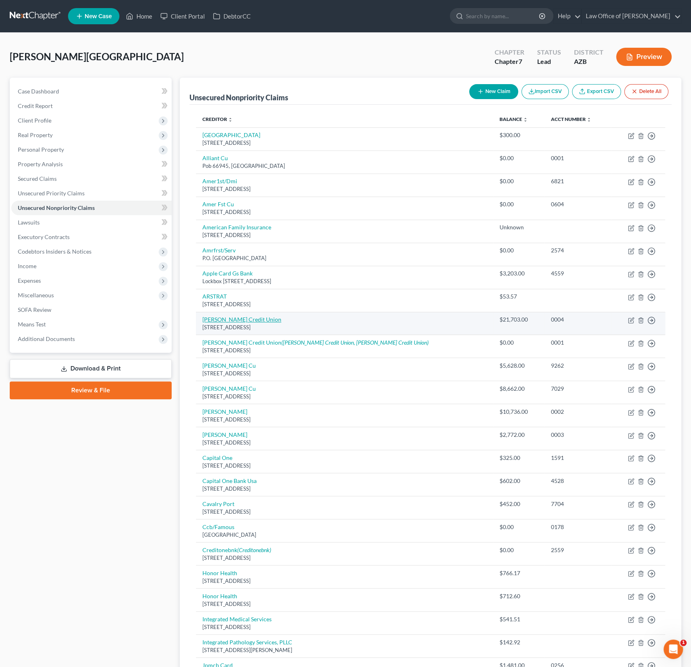
click at [240, 318] on link "[PERSON_NAME] Credit Union" at bounding box center [241, 319] width 79 height 7
select select "14"
select select "0"
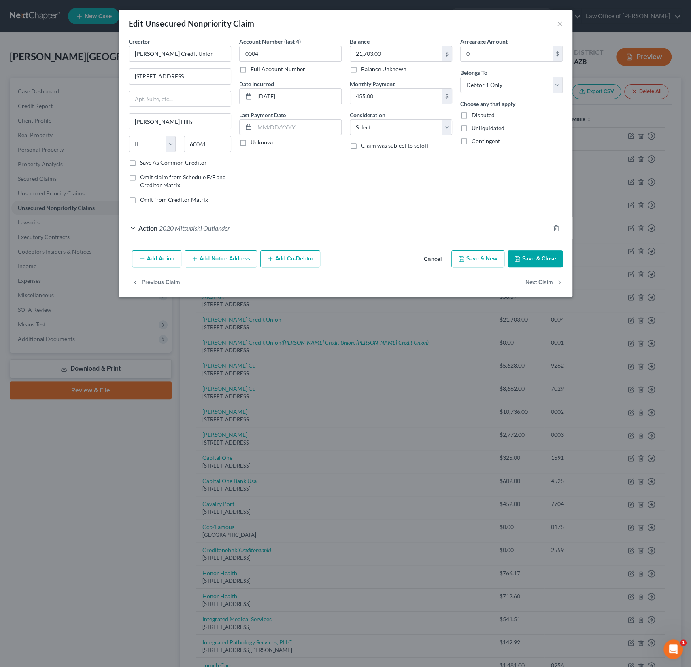
click at [187, 227] on span "2020 Mitsubishi Outlander" at bounding box center [194, 228] width 71 height 8
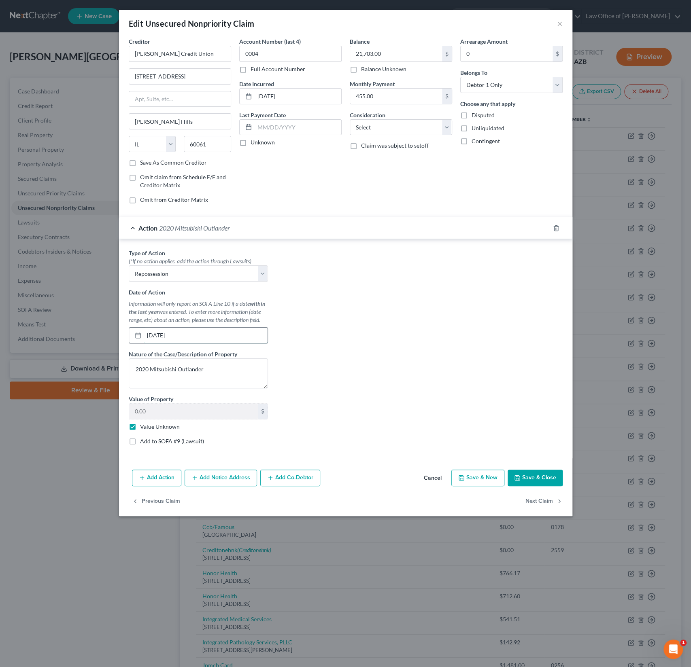
click at [159, 334] on input "[DATE]" at bounding box center [205, 335] width 123 height 15
click at [560, 19] on button "×" at bounding box center [560, 24] width 6 height 10
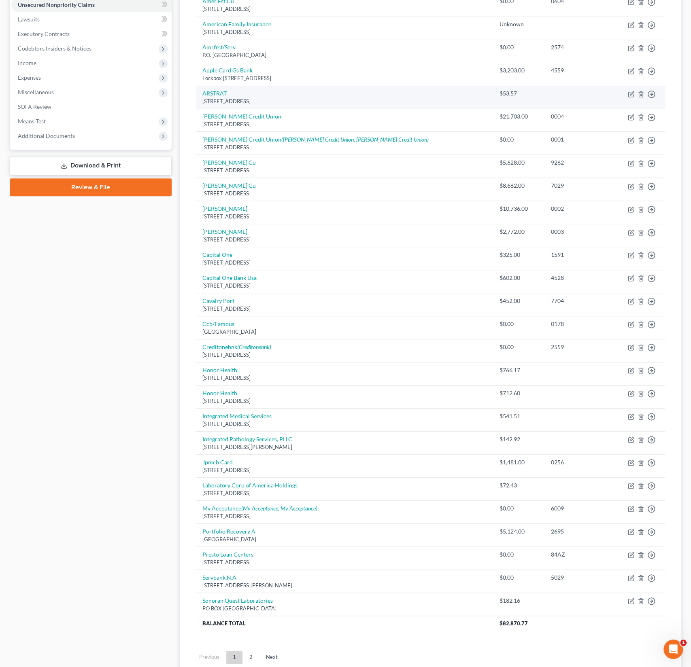
scroll to position [262, 0]
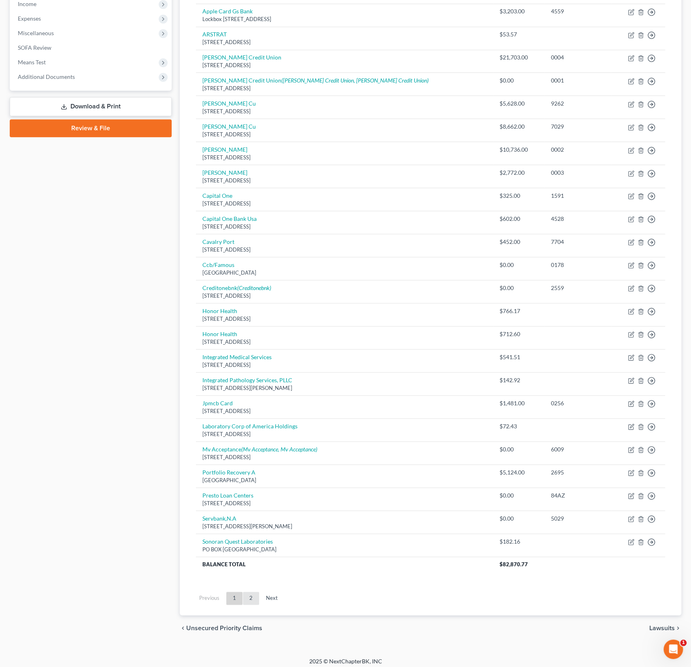
click at [251, 595] on link "2" at bounding box center [251, 598] width 16 height 13
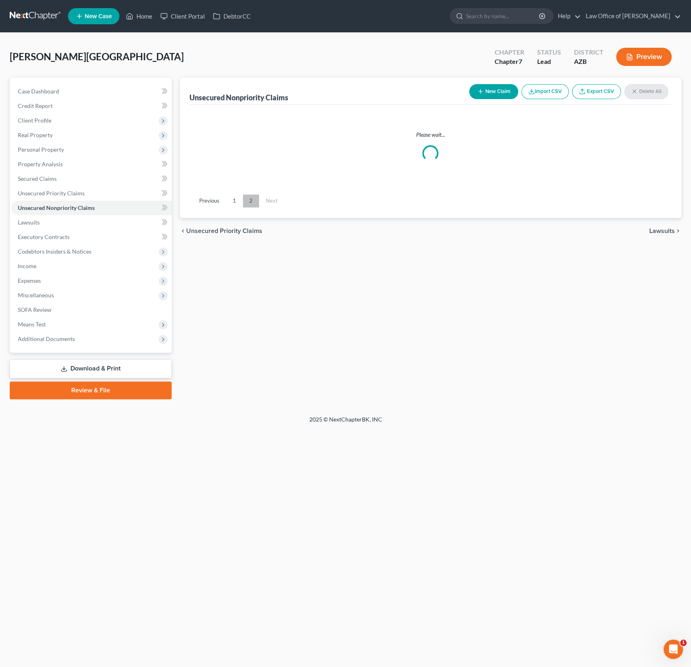
scroll to position [0, 0]
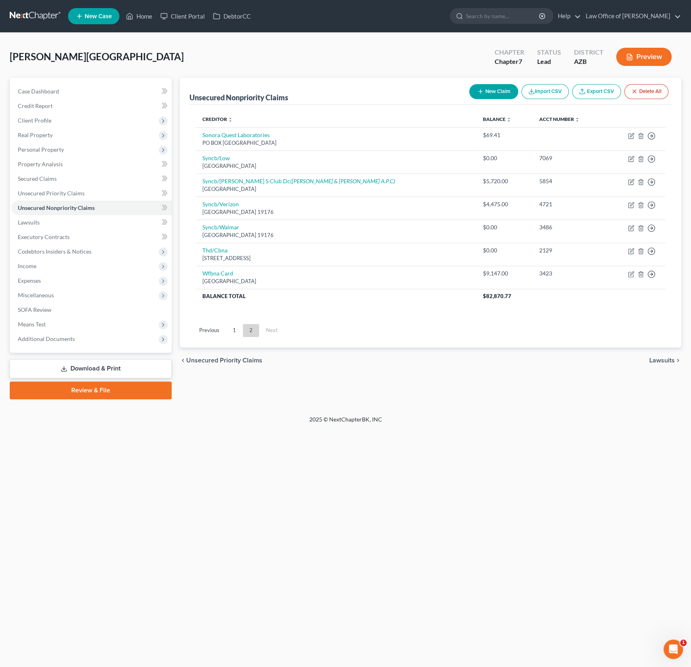
click at [490, 89] on button "New Claim" at bounding box center [493, 91] width 49 height 15
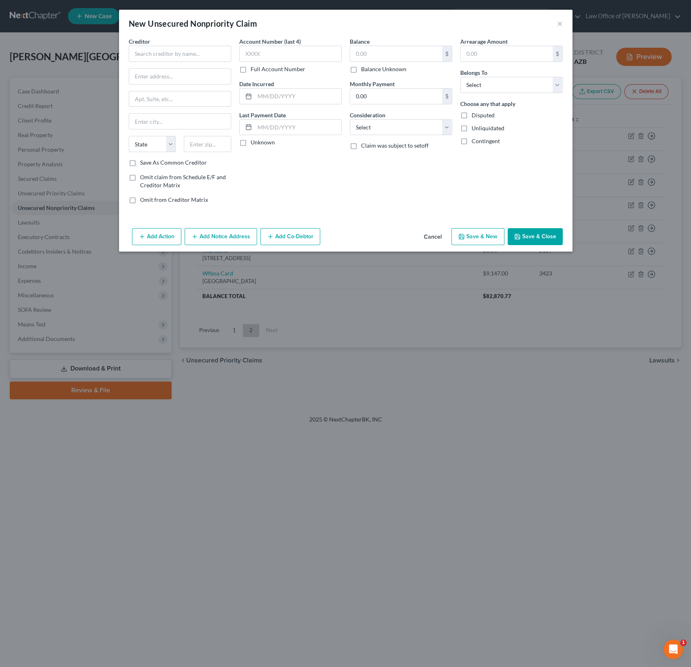
click at [176, 46] on div at bounding box center [180, 54] width 102 height 16
click at [157, 52] on input "text" at bounding box center [180, 54] width 102 height 16
type input "Rafi Law Group"
type input "[STREET_ADDRESS]"
type input "85016"
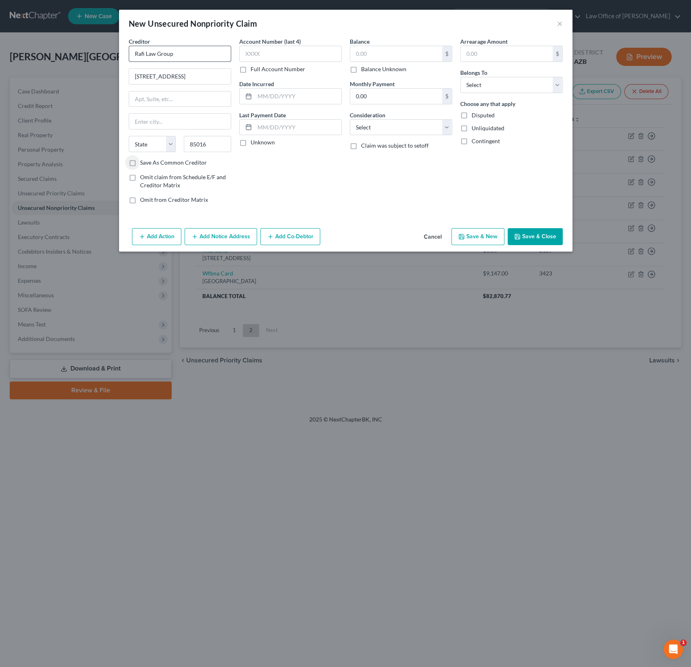
type input "Phoenix"
select select "3"
click at [367, 58] on input "text" at bounding box center [396, 53] width 92 height 15
click at [376, 53] on input "text" at bounding box center [396, 53] width 92 height 15
type input "47,422.77"
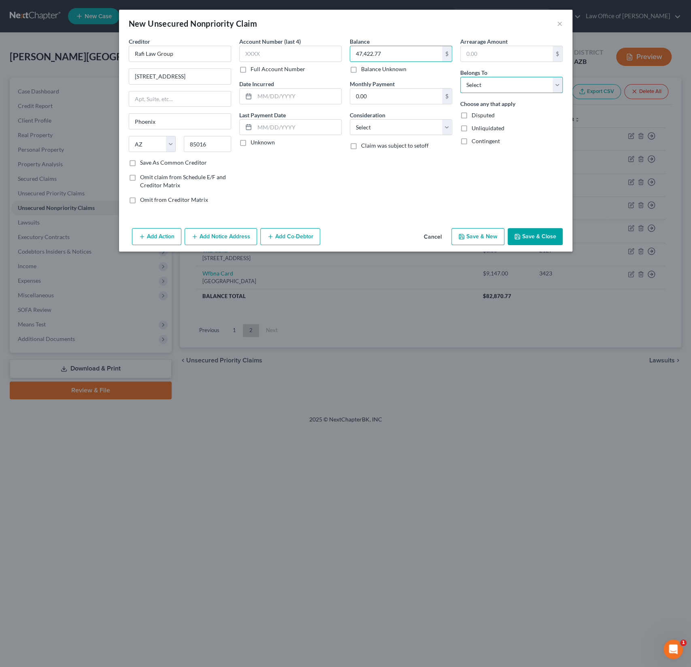
click at [497, 87] on select "Select Debtor 1 Only Debtor 2 Only Debtor 1 And Debtor 2 Only At Least One Of T…" at bounding box center [511, 85] width 102 height 16
select select "0"
click at [460, 77] on select "Select Debtor 1 Only Debtor 2 Only Debtor 1 And Debtor 2 Only At Least One Of T…" at bounding box center [511, 85] width 102 height 16
click at [221, 240] on button "Add Notice Address" at bounding box center [221, 236] width 72 height 17
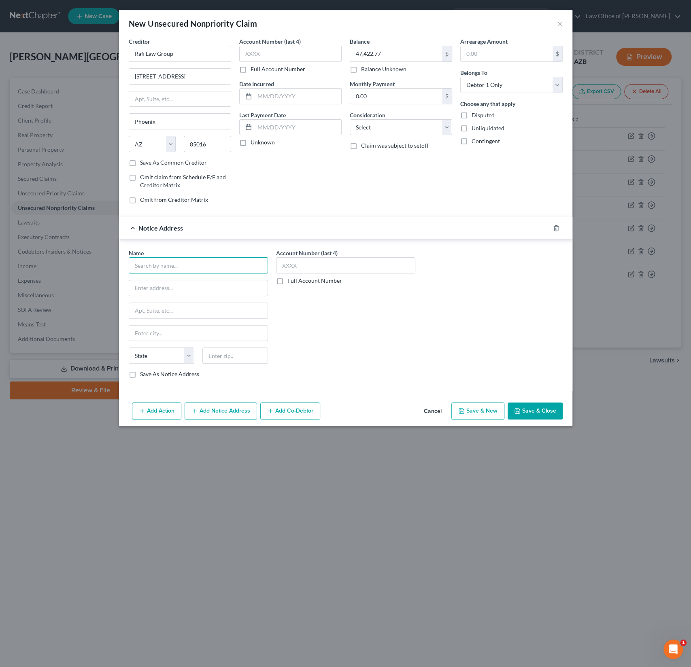
click at [162, 268] on input "text" at bounding box center [198, 265] width 139 height 16
type input "Geico"
type input "Attn: Region IV Claims, PO BOX 35"
type input "31294"
type input "Macon"
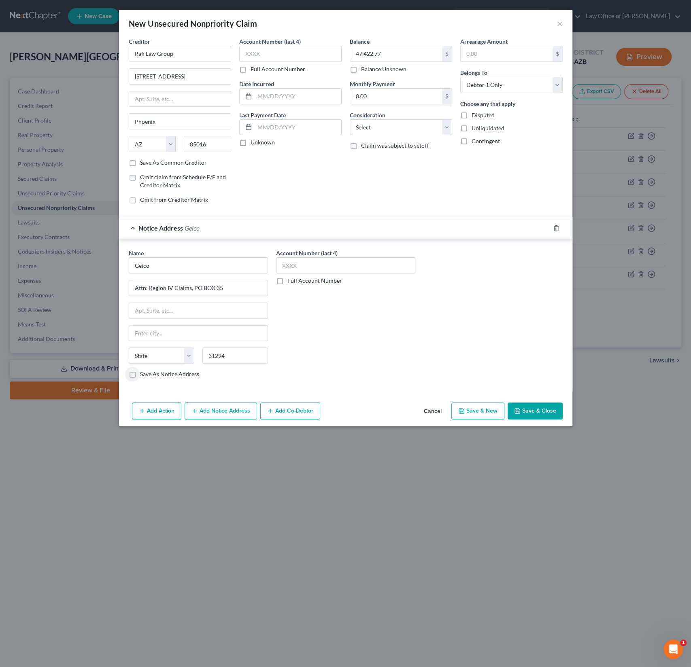
select select "10"
click at [527, 407] on button "Save & Close" at bounding box center [535, 411] width 55 height 17
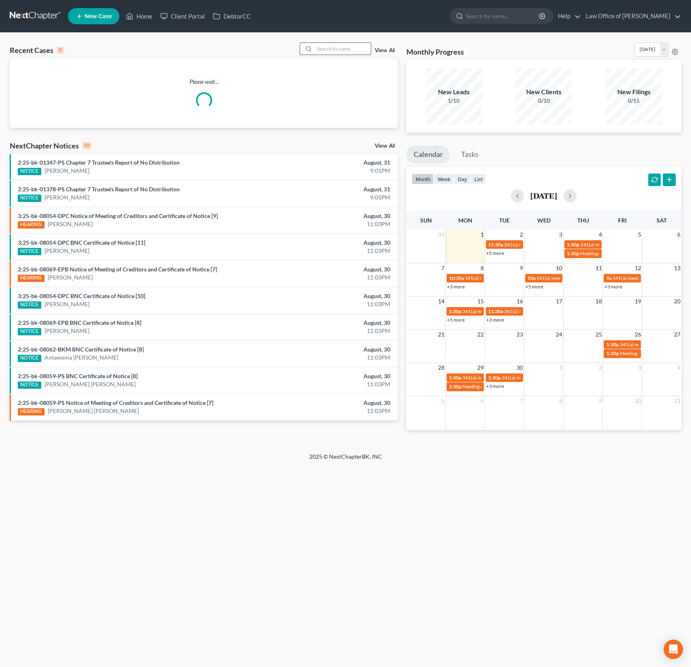
click at [333, 45] on input "search" at bounding box center [342, 49] width 57 height 12
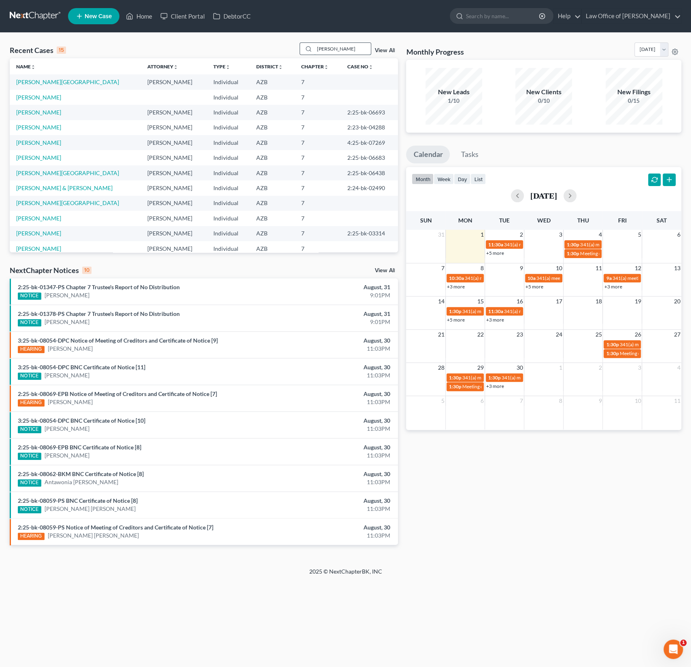
type input "whitfield"
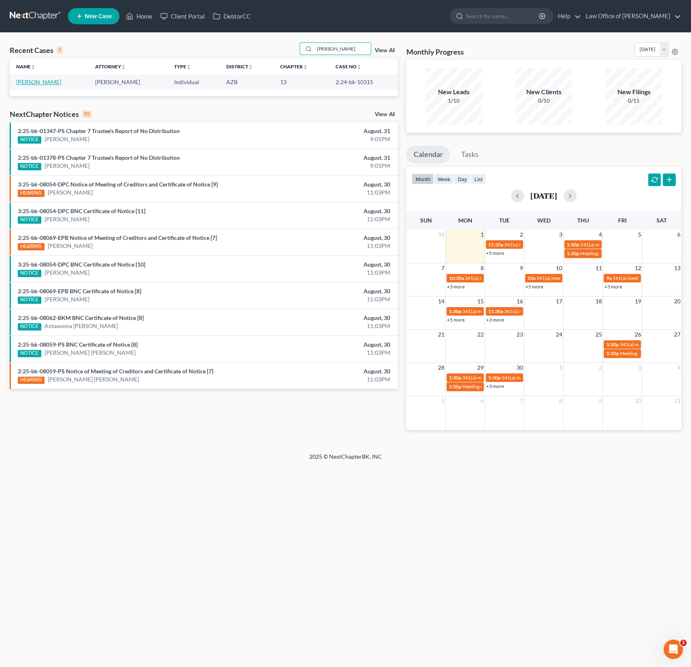
click at [47, 80] on link "Whitfield, Jonathan" at bounding box center [38, 82] width 45 height 7
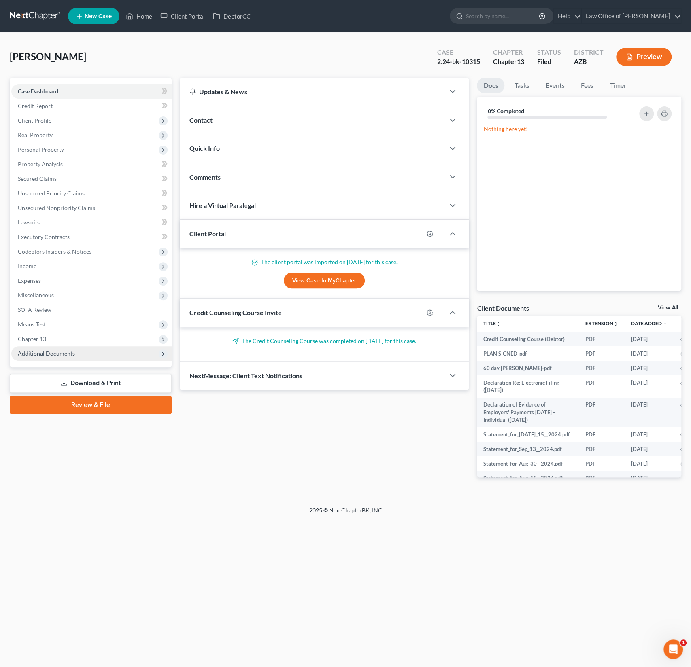
click at [50, 352] on span "Additional Documents" at bounding box center [46, 353] width 57 height 7
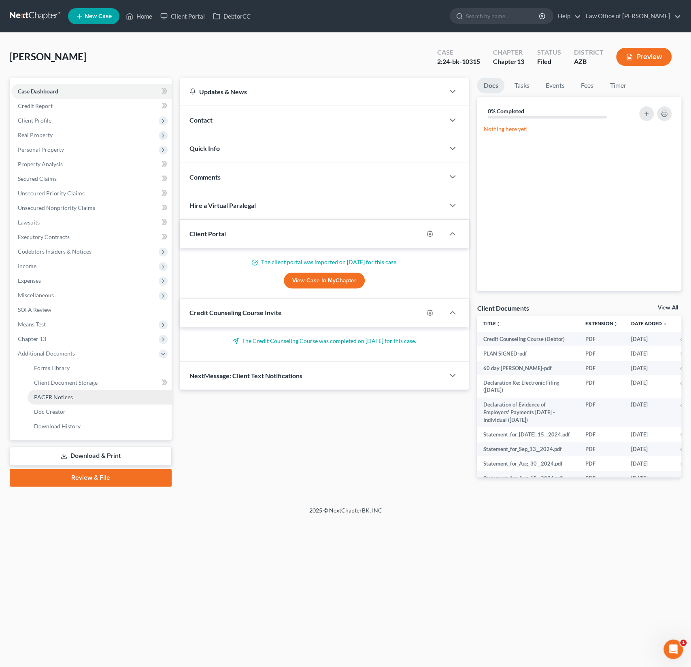
click at [65, 402] on link "PACER Notices" at bounding box center [100, 397] width 144 height 15
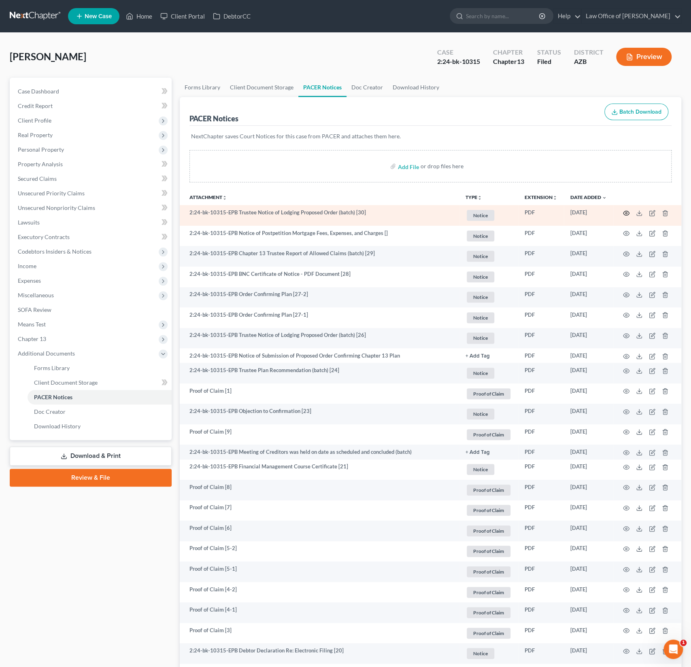
click at [626, 213] on icon "button" at bounding box center [626, 213] width 6 height 6
